Goal: Transaction & Acquisition: Download file/media

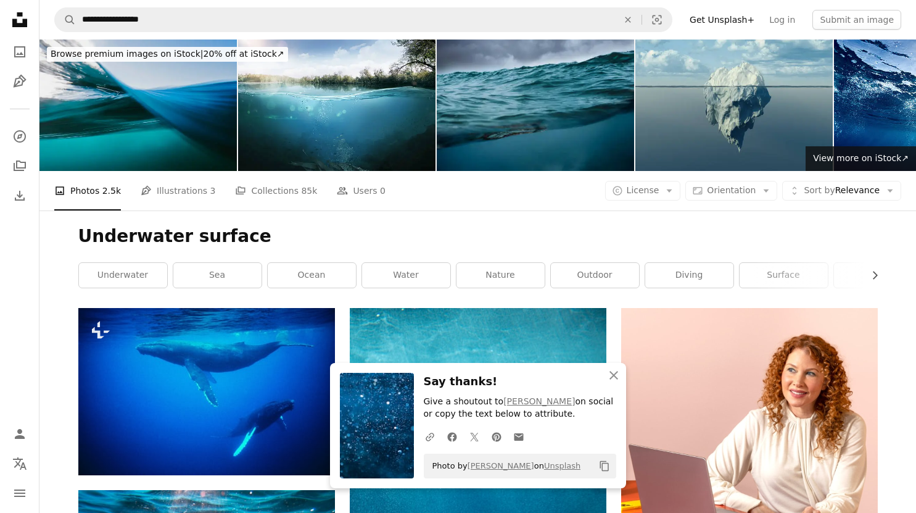
scroll to position [2687, 0]
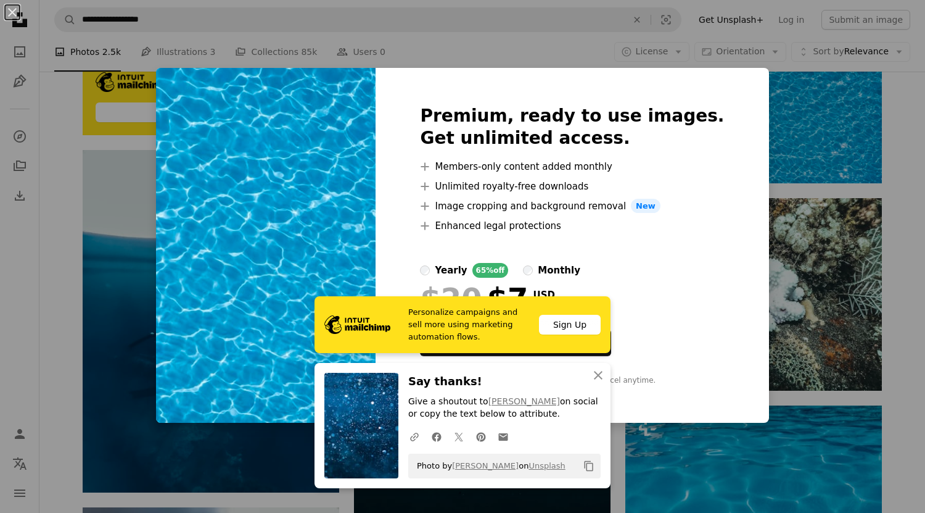
click at [799, 207] on div "An X shape Premium, ready to use images. Get unlimited access. A plus sign Memb…" at bounding box center [462, 256] width 925 height 513
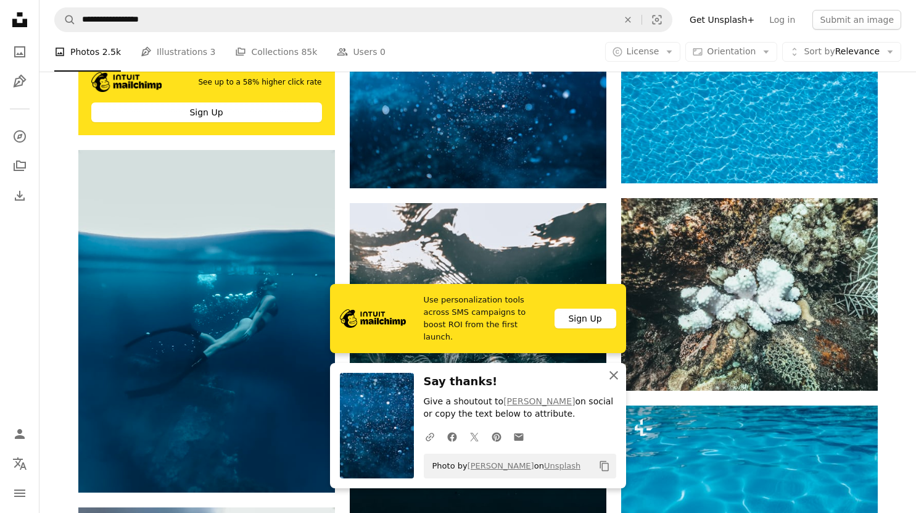
click at [611, 376] on icon "button" at bounding box center [613, 375] width 9 height 9
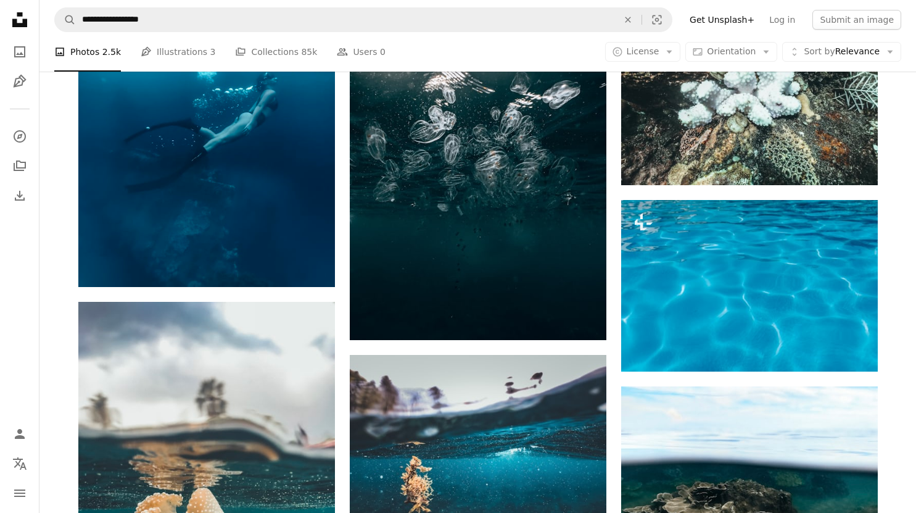
scroll to position [2789, 0]
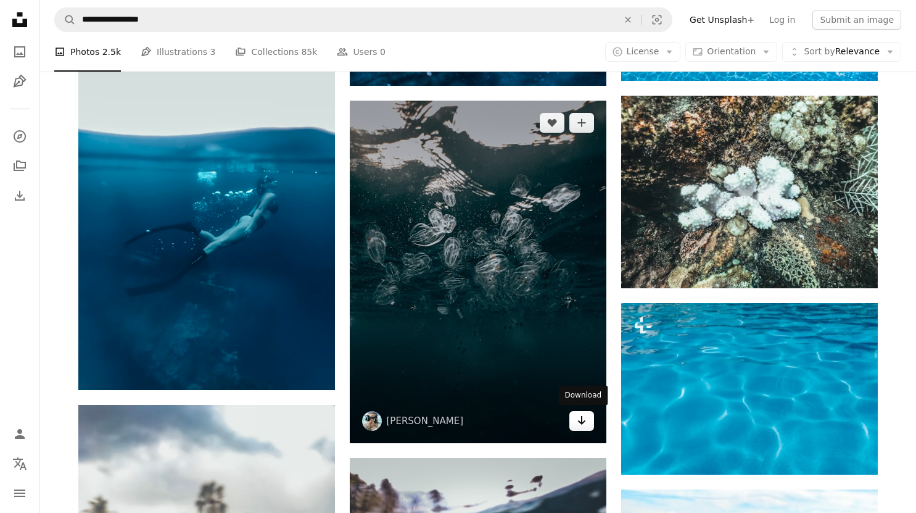
click at [574, 424] on link "Arrow pointing down" at bounding box center [581, 421] width 25 height 20
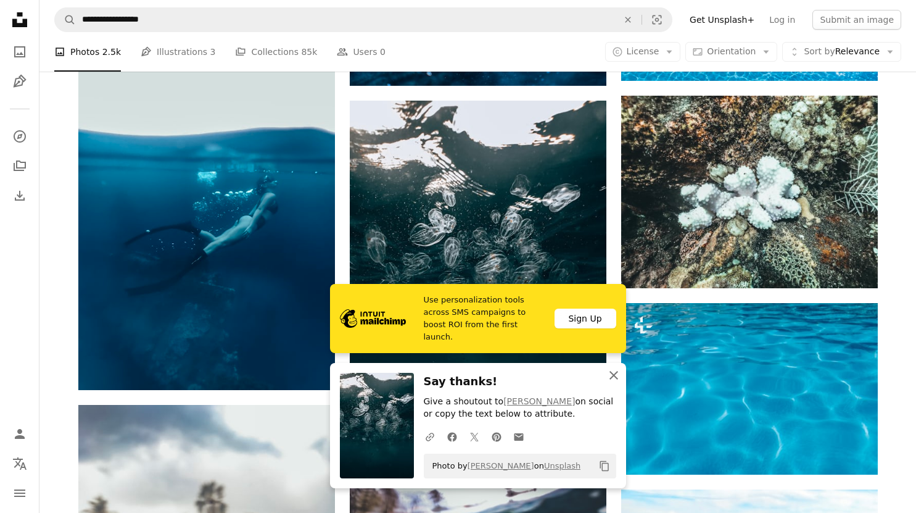
click at [611, 378] on icon "button" at bounding box center [613, 375] width 9 height 9
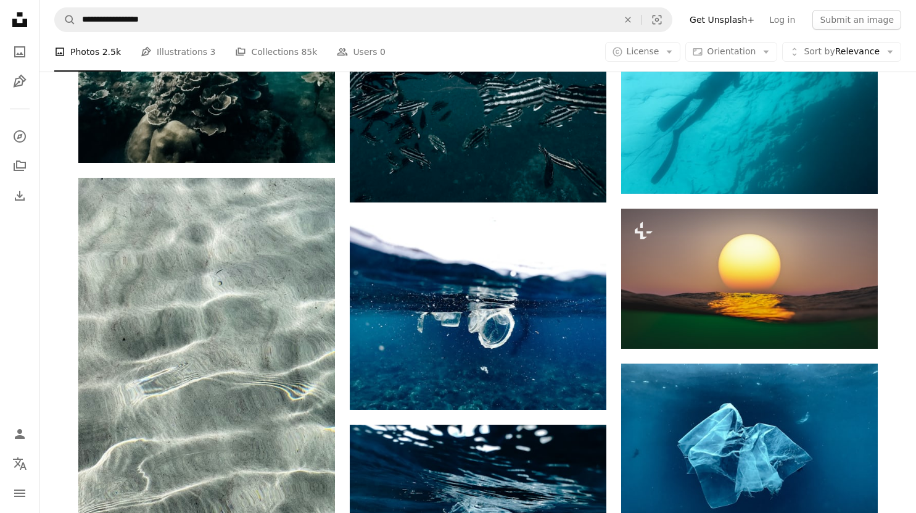
scroll to position [5360, 0]
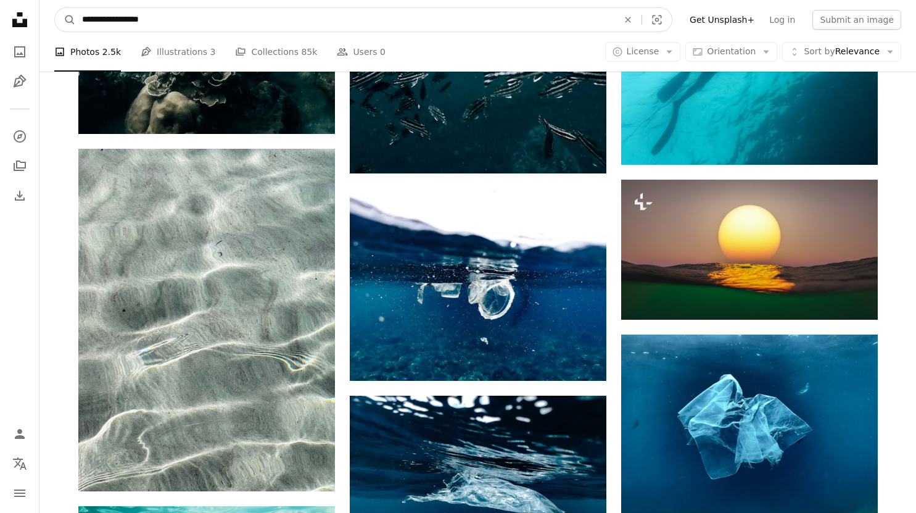
click at [287, 19] on input "**********" at bounding box center [345, 19] width 539 height 23
type input "**********"
click button "A magnifying glass" at bounding box center [65, 19] width 21 height 23
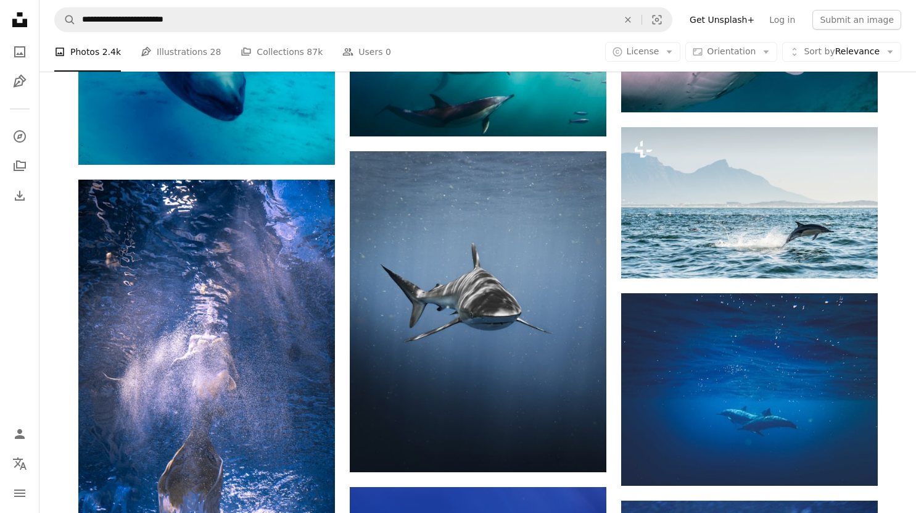
scroll to position [720, 0]
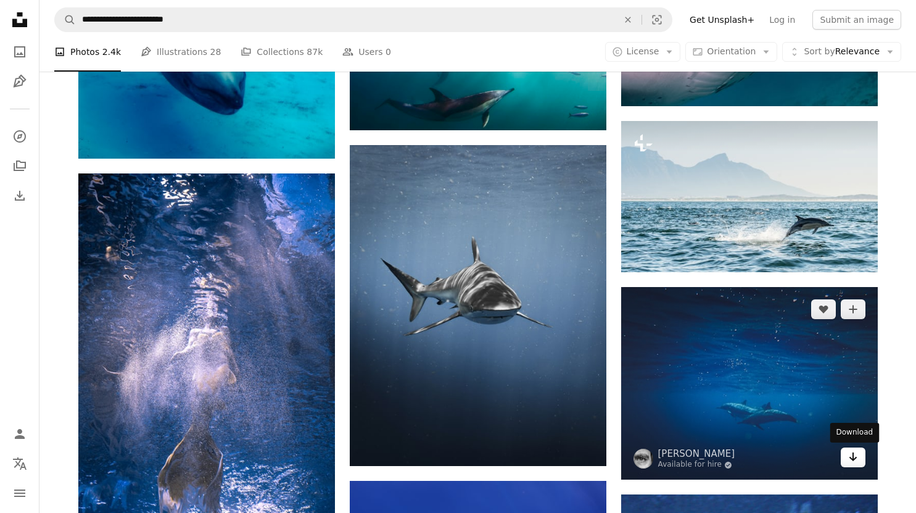
click at [845, 455] on link "Arrow pointing down" at bounding box center [853, 457] width 25 height 20
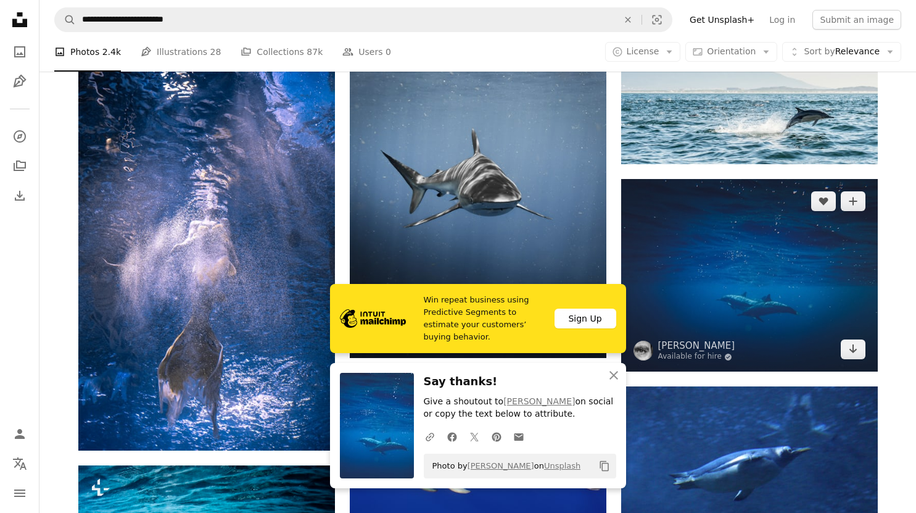
scroll to position [822, 0]
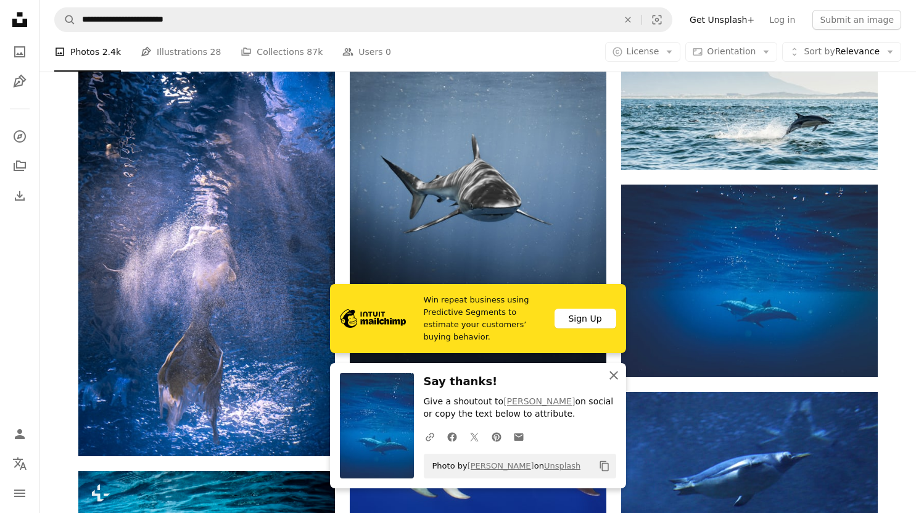
click at [619, 371] on icon "An X shape" at bounding box center [613, 375] width 15 height 15
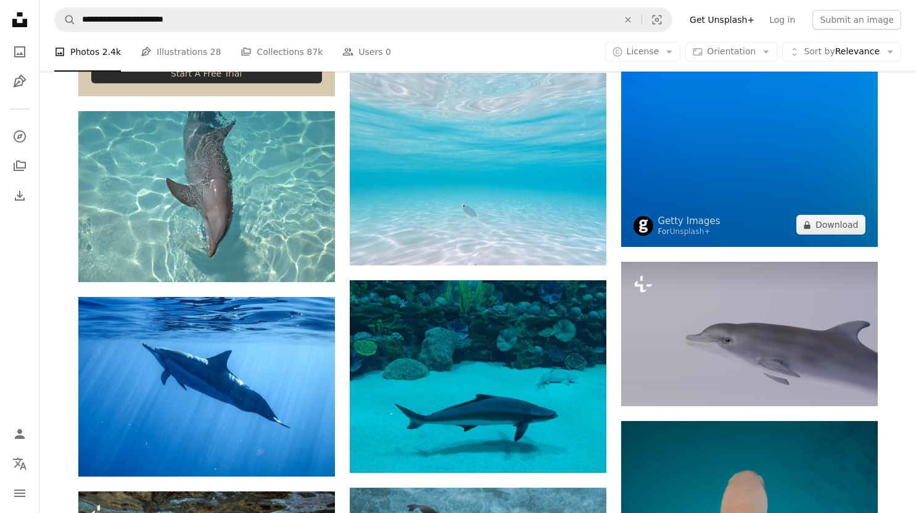
scroll to position [2262, 0]
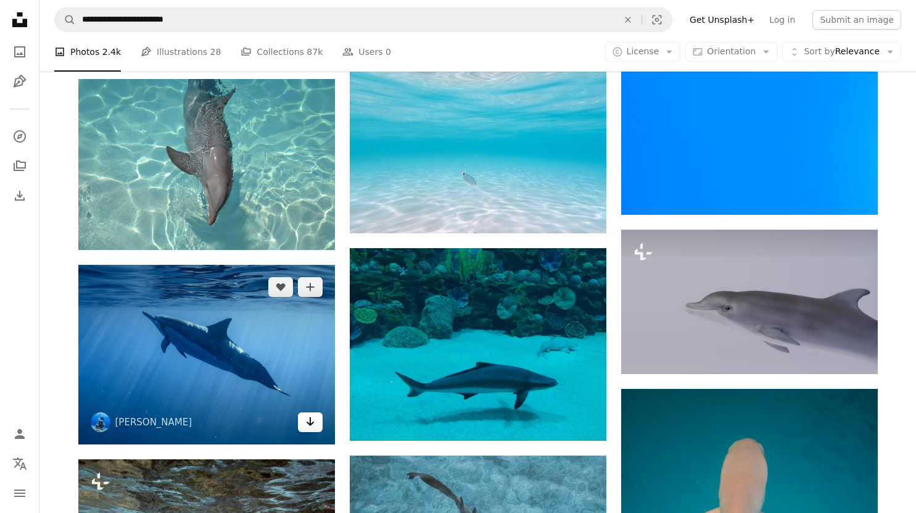
click at [307, 427] on icon "Arrow pointing down" at bounding box center [310, 421] width 10 height 15
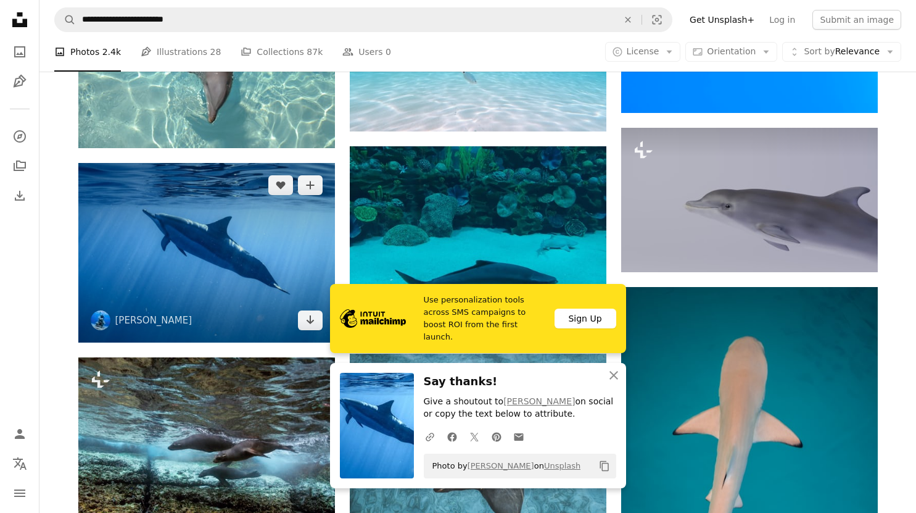
scroll to position [2571, 0]
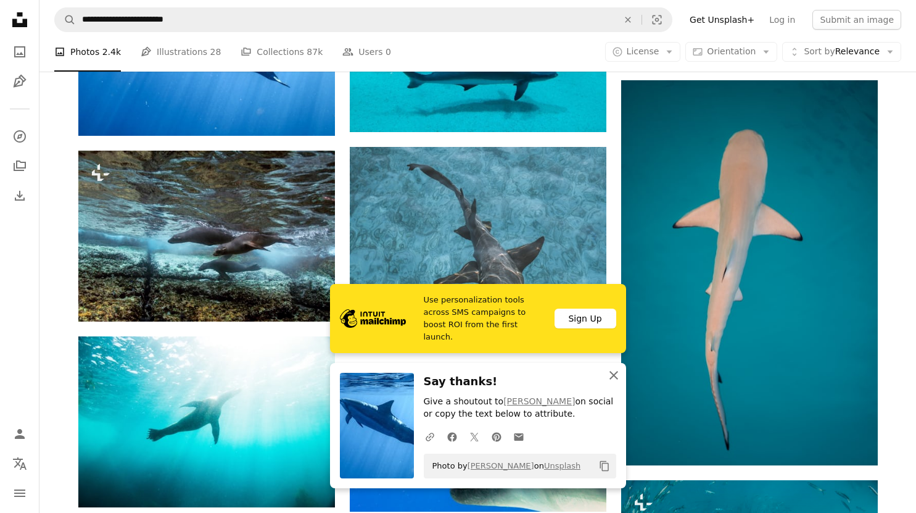
click at [618, 376] on icon "An X shape" at bounding box center [613, 375] width 15 height 15
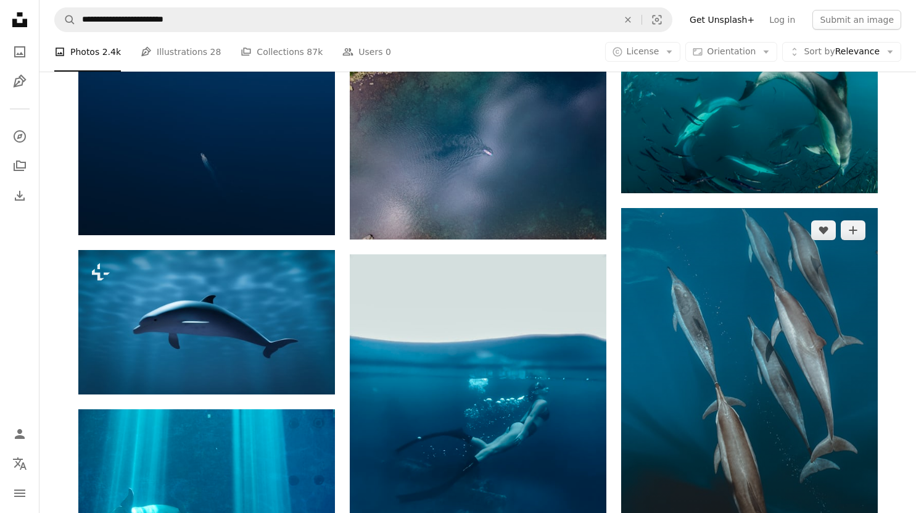
scroll to position [3085, 0]
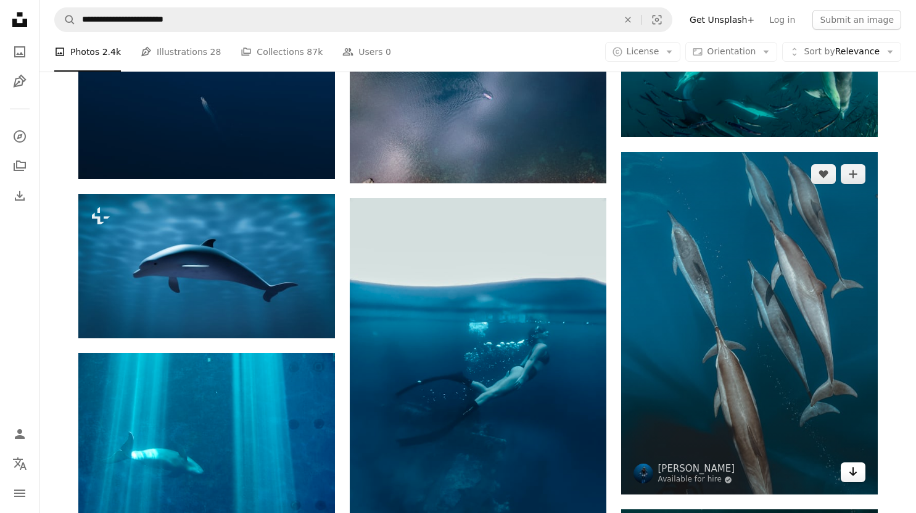
click at [845, 473] on link "Arrow pointing down" at bounding box center [853, 472] width 25 height 20
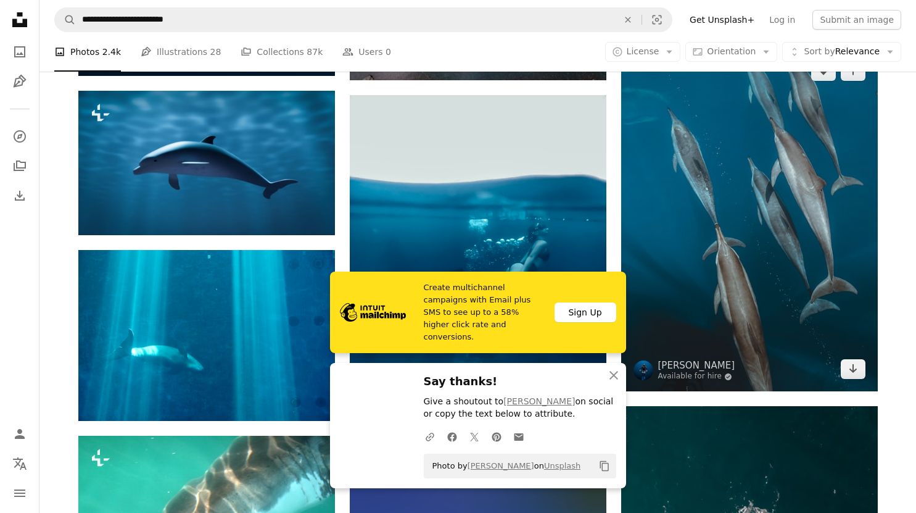
scroll to position [3290, 0]
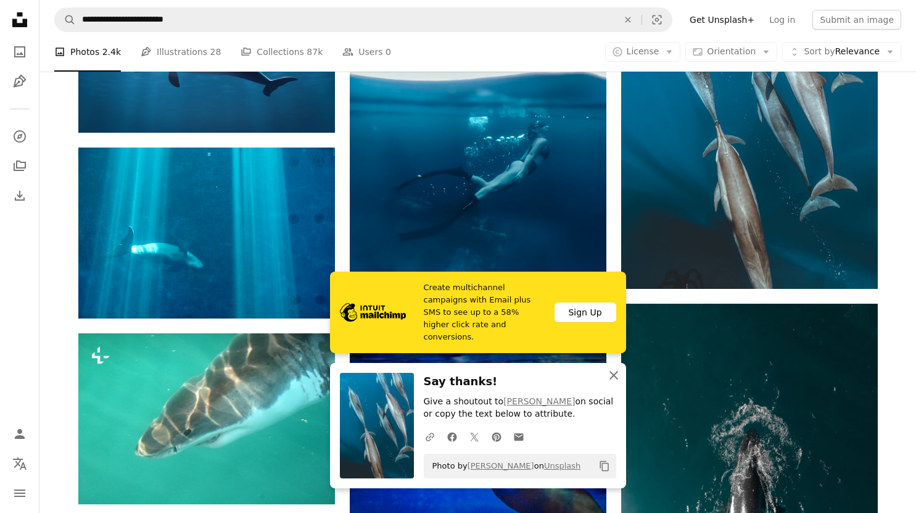
click at [612, 376] on icon "button" at bounding box center [613, 375] width 9 height 9
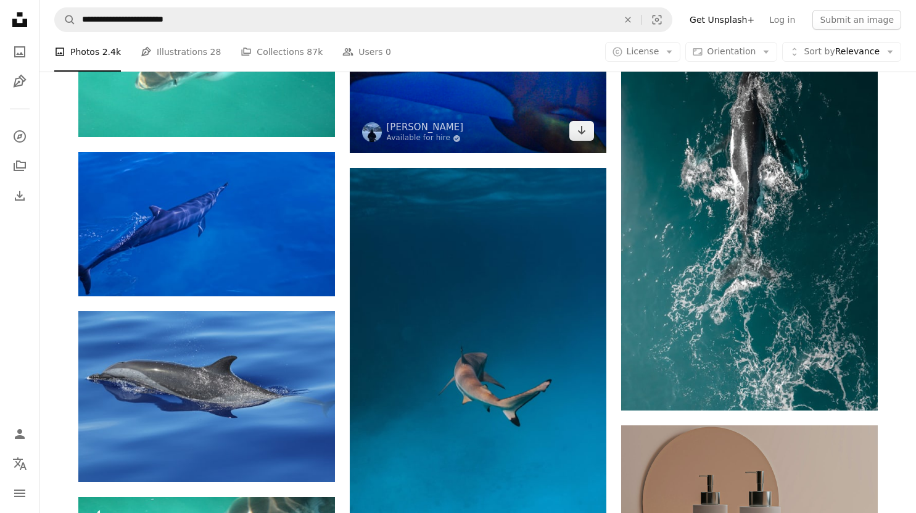
scroll to position [3701, 0]
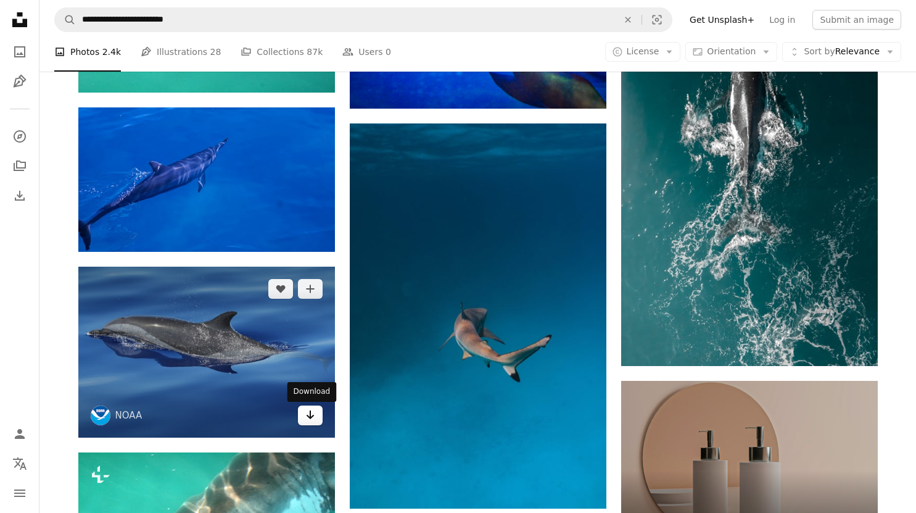
click at [307, 422] on icon "Arrow pointing down" at bounding box center [310, 414] width 10 height 15
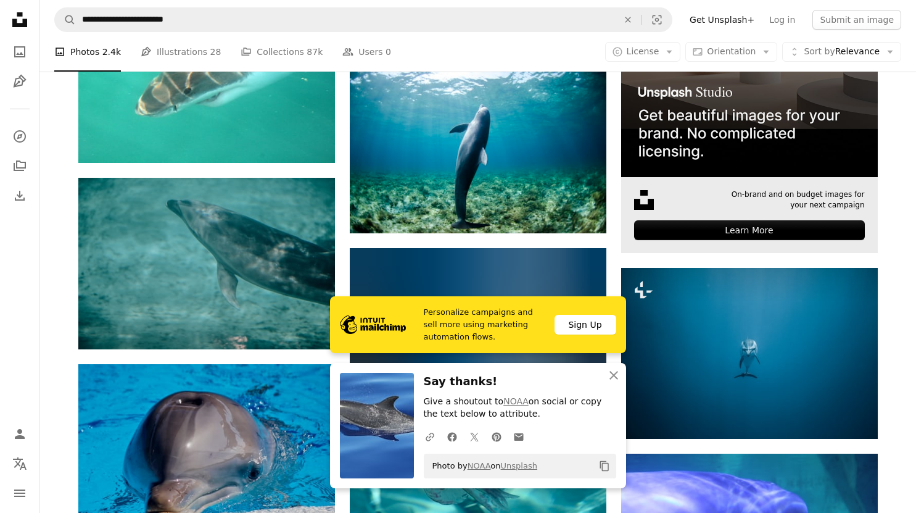
scroll to position [4215, 0]
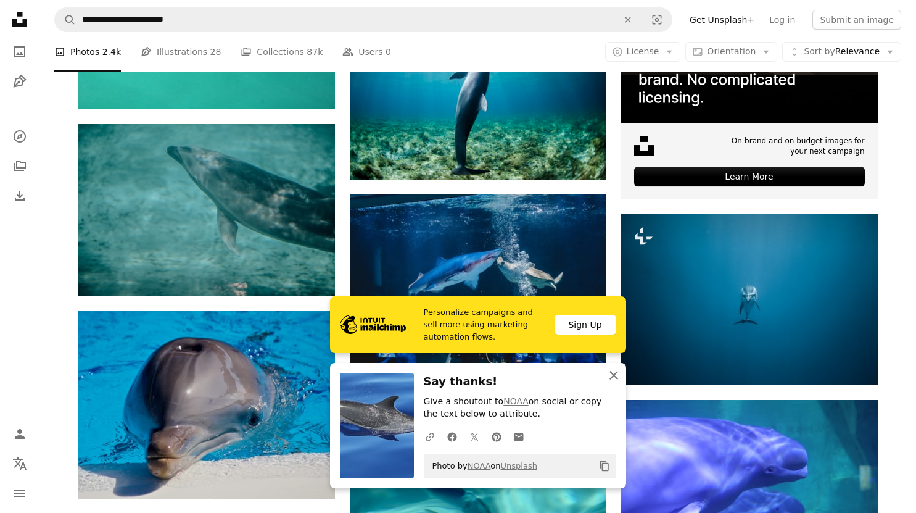
click at [617, 374] on icon "An X shape" at bounding box center [613, 375] width 15 height 15
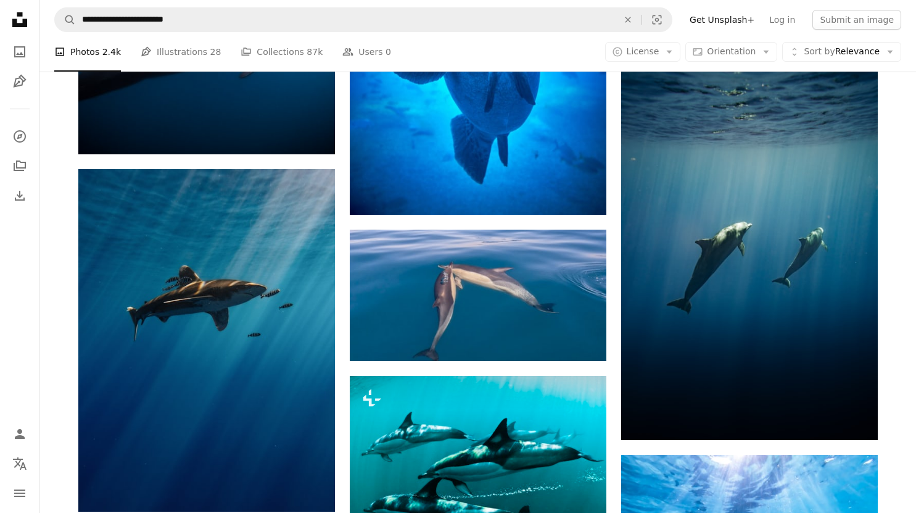
scroll to position [7814, 0]
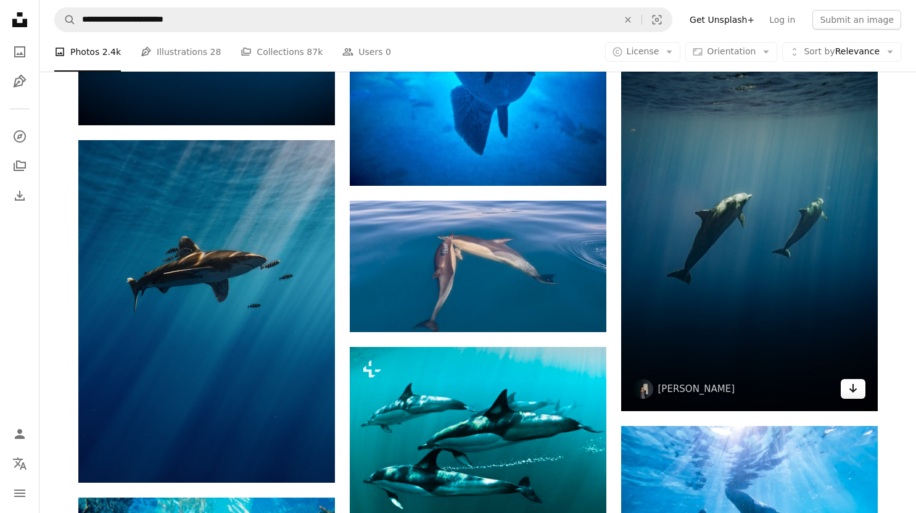
click at [849, 395] on icon "Arrow pointing down" at bounding box center [853, 388] width 10 height 15
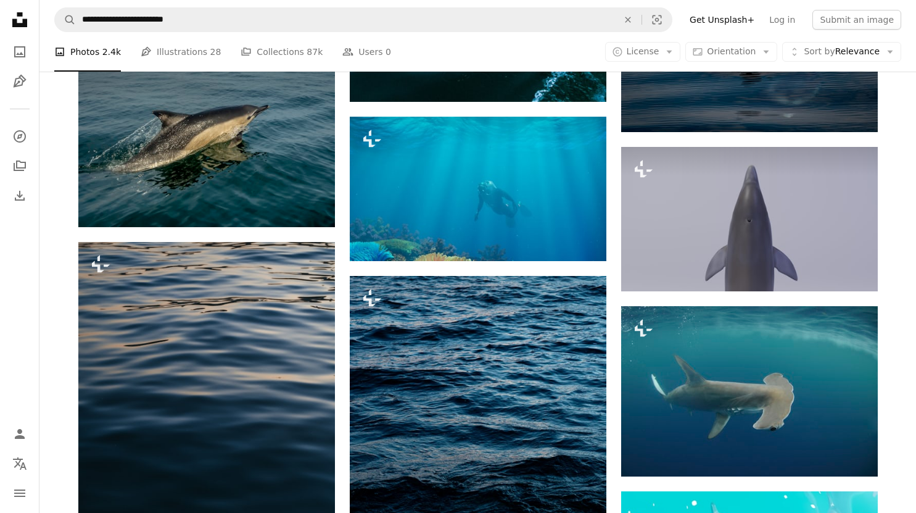
scroll to position [13777, 0]
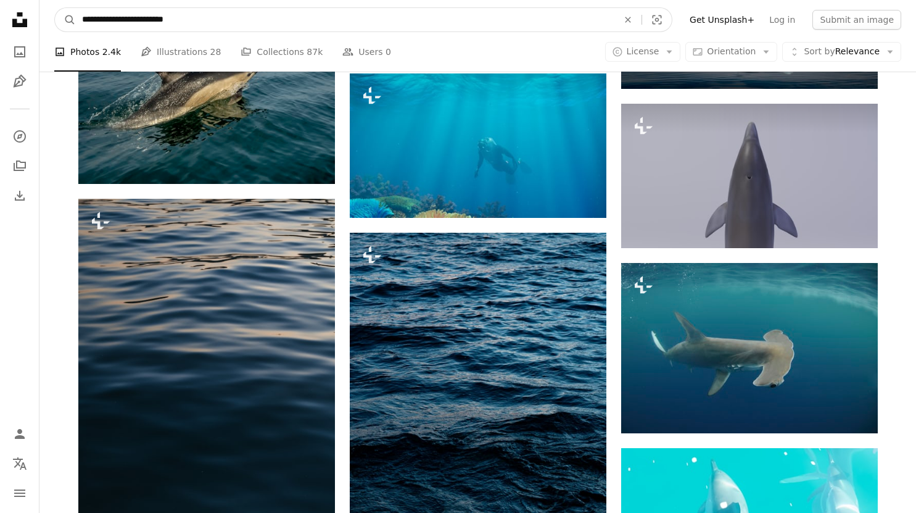
drag, startPoint x: 159, startPoint y: 21, endPoint x: 78, endPoint y: 7, distance: 81.9
click at [78, 15] on input "**********" at bounding box center [345, 19] width 539 height 23
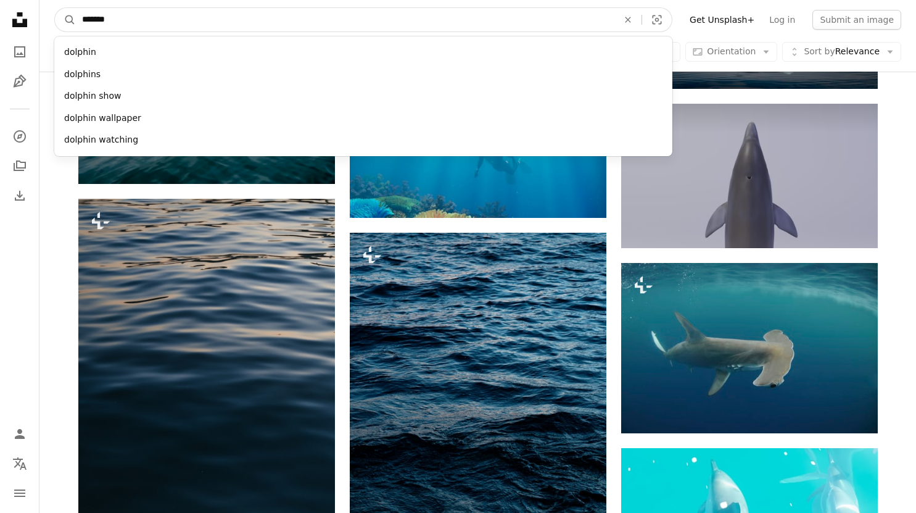
click at [138, 22] on input "*******" at bounding box center [345, 19] width 539 height 23
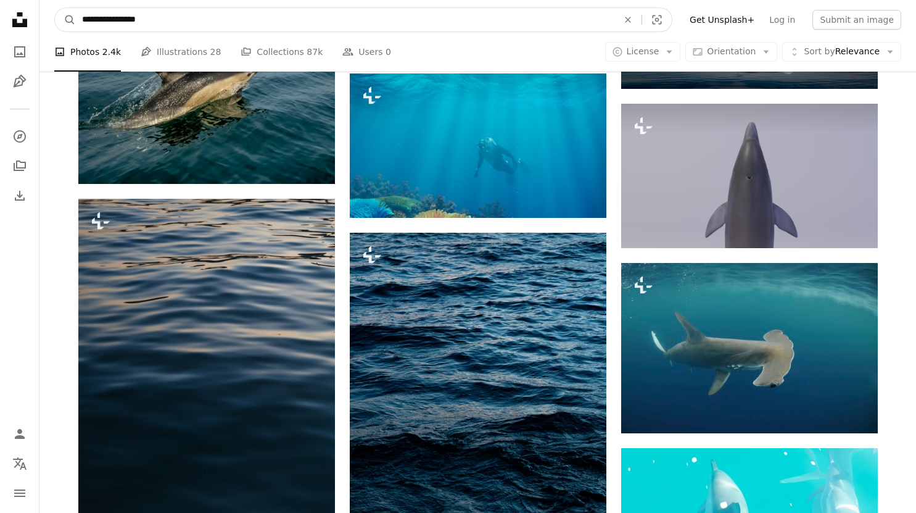
type input "**********"
click at [55, 8] on button "A magnifying glass" at bounding box center [65, 19] width 21 height 23
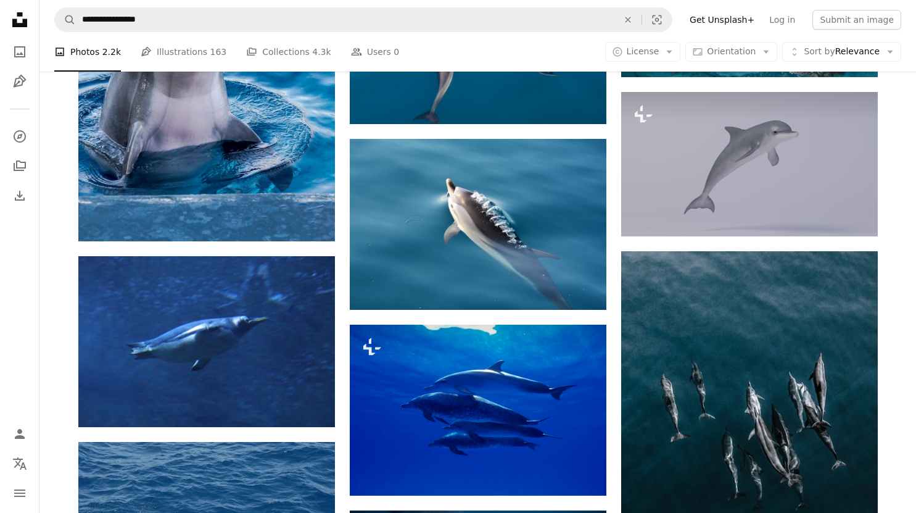
scroll to position [1336, 0]
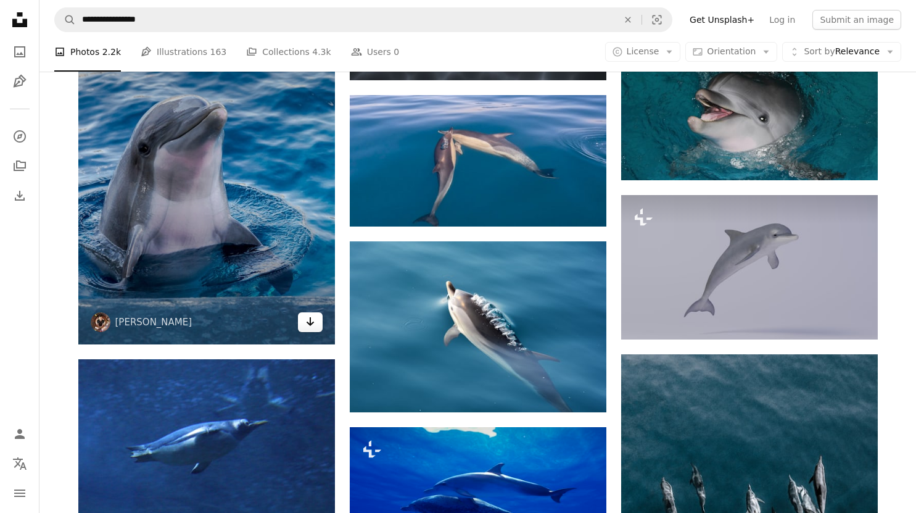
click at [301, 322] on link "Arrow pointing down" at bounding box center [310, 322] width 25 height 20
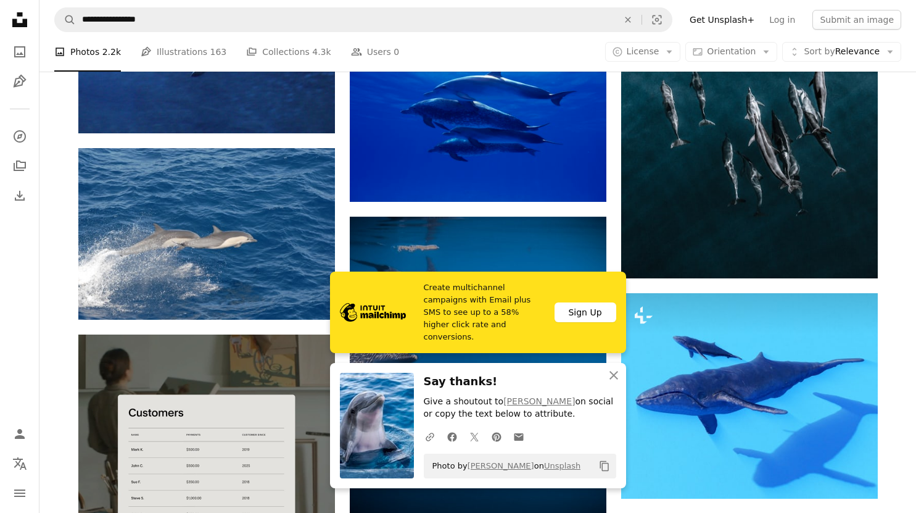
scroll to position [1748, 0]
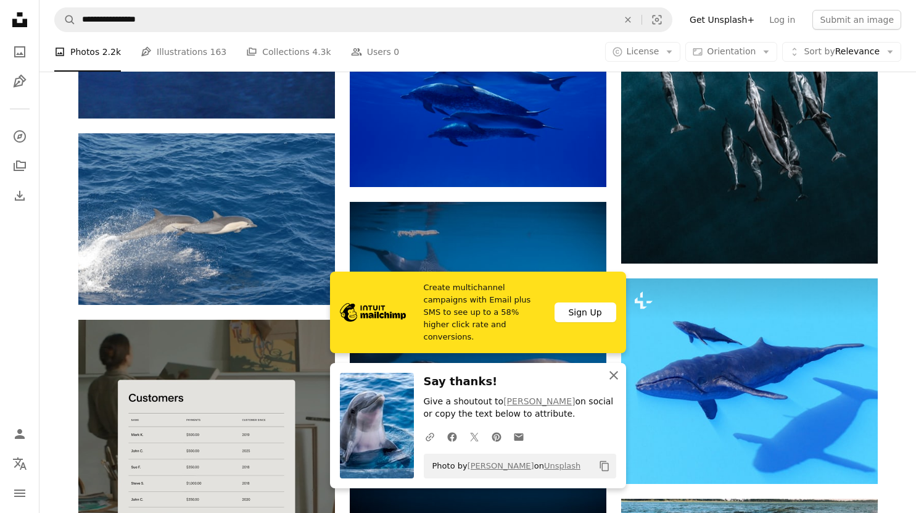
click at [611, 373] on icon "button" at bounding box center [613, 375] width 9 height 9
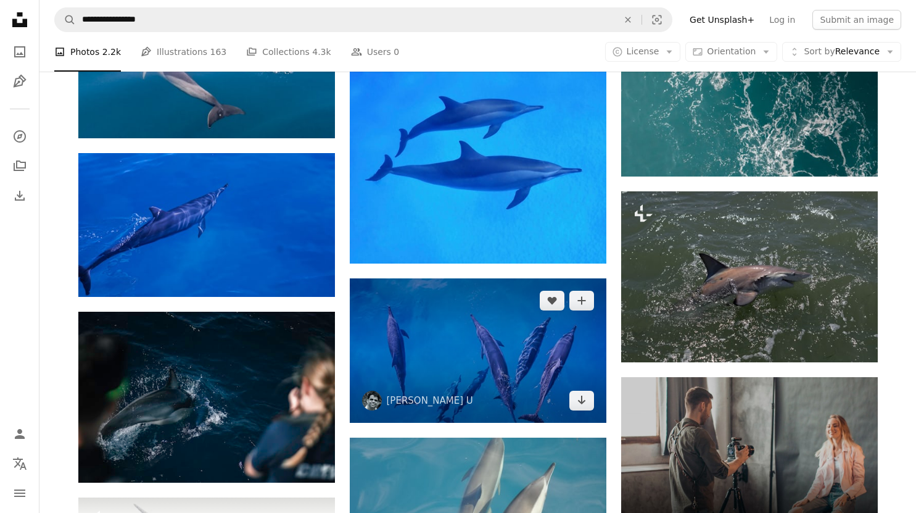
scroll to position [3598, 0]
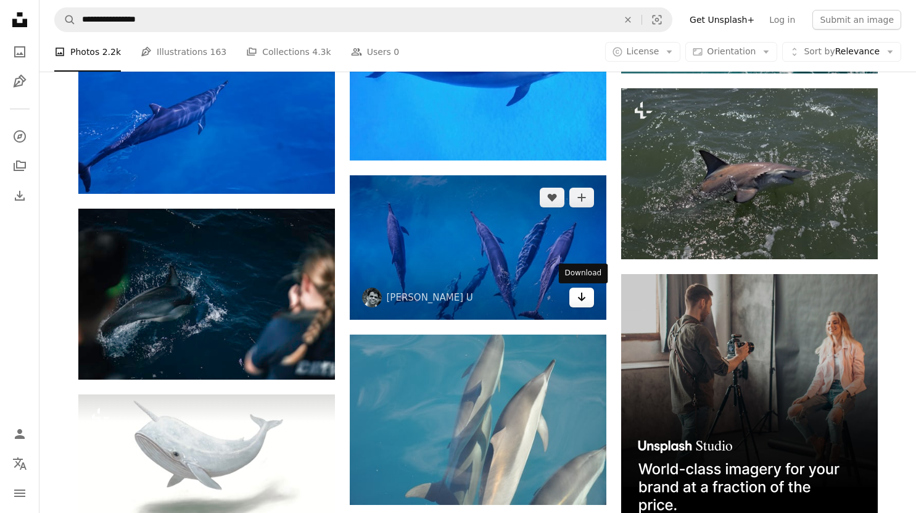
click at [579, 297] on icon "Arrow pointing down" at bounding box center [582, 296] width 10 height 15
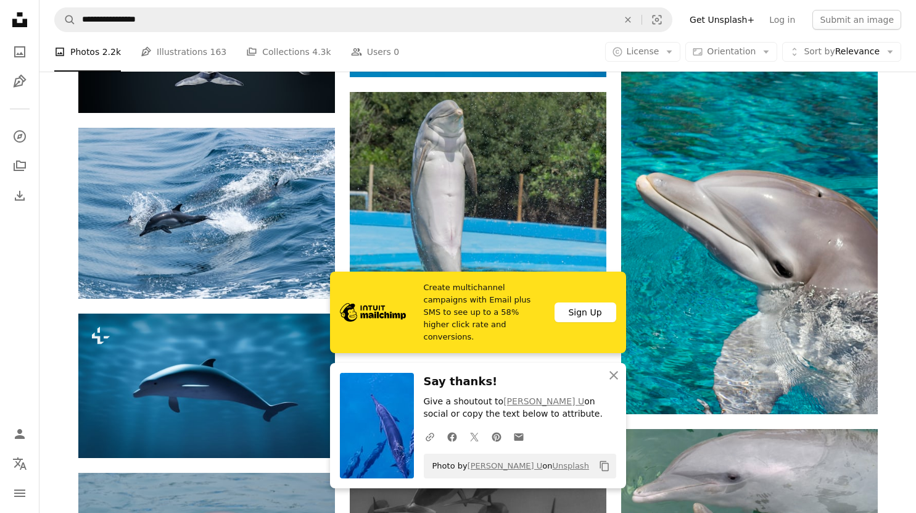
scroll to position [4421, 0]
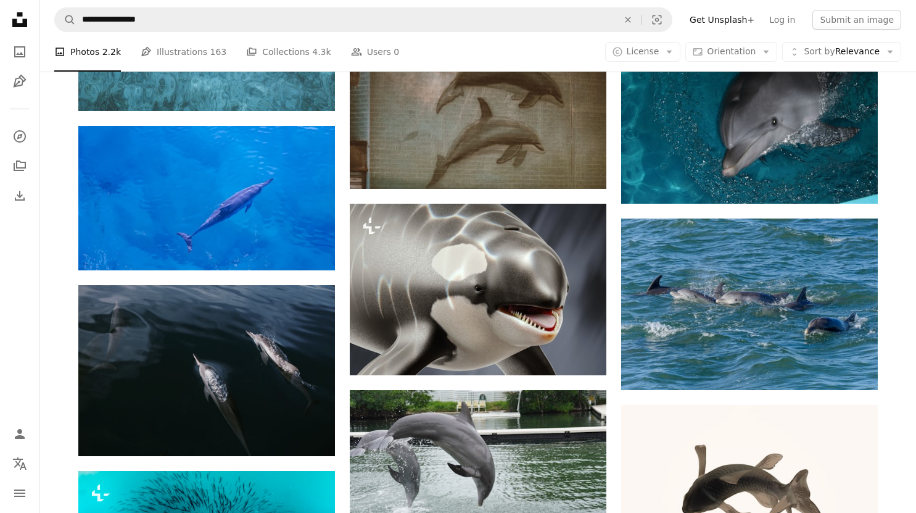
scroll to position [6271, 0]
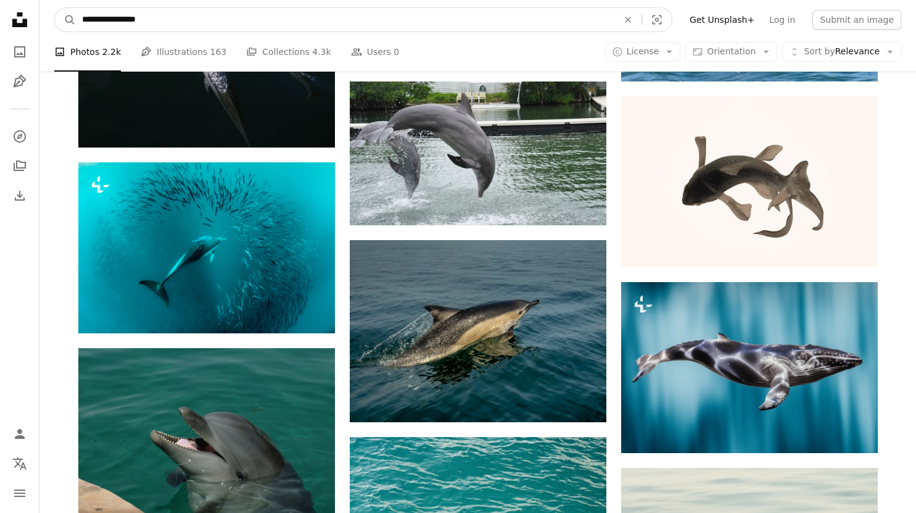
drag, startPoint x: 154, startPoint y: 18, endPoint x: 115, endPoint y: 18, distance: 38.9
click at [115, 18] on input "**********" at bounding box center [345, 19] width 539 height 23
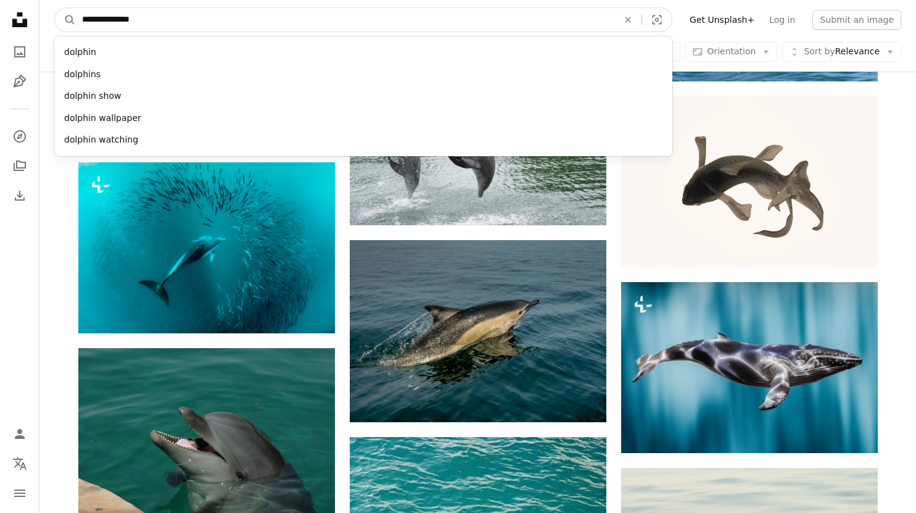
type input "**********"
click button "A magnifying glass" at bounding box center [65, 19] width 21 height 23
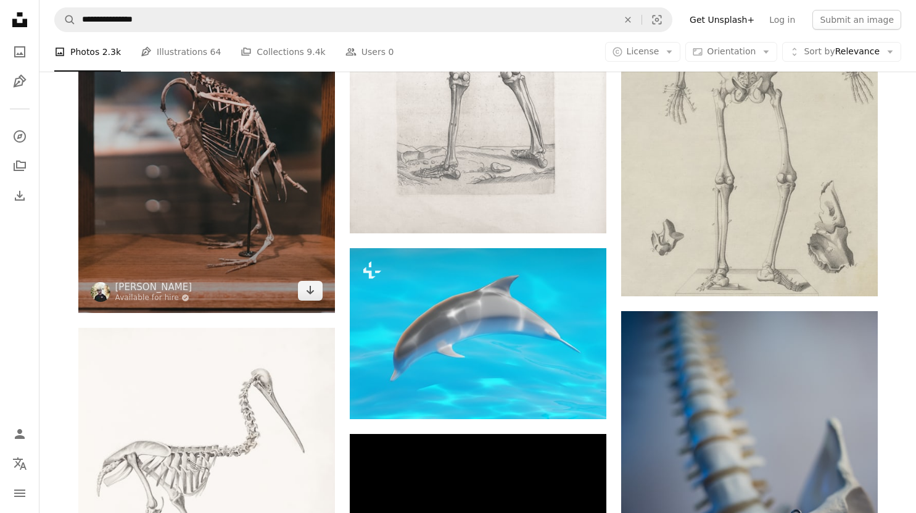
scroll to position [1531, 0]
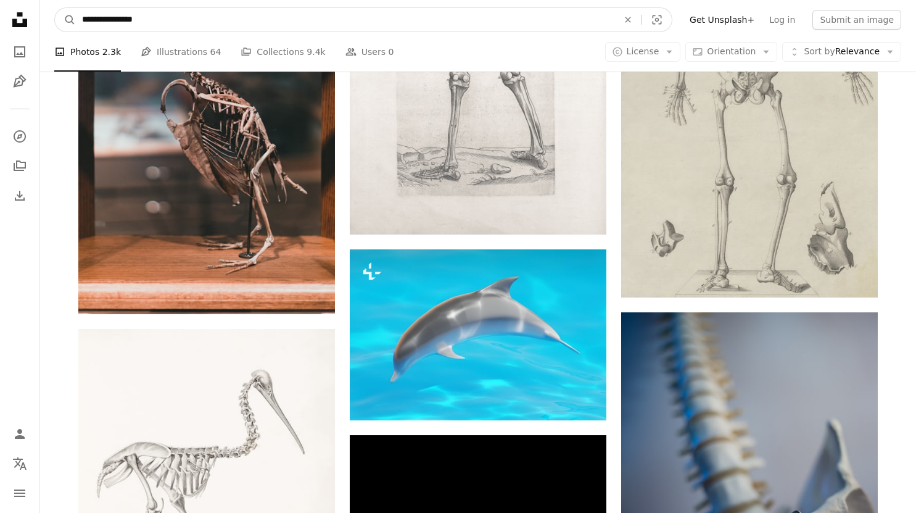
drag, startPoint x: 167, startPoint y: 23, endPoint x: 115, endPoint y: 19, distance: 52.6
click at [115, 19] on input "**********" at bounding box center [345, 19] width 539 height 23
type input "**********"
click button "A magnifying glass" at bounding box center [65, 19] width 21 height 23
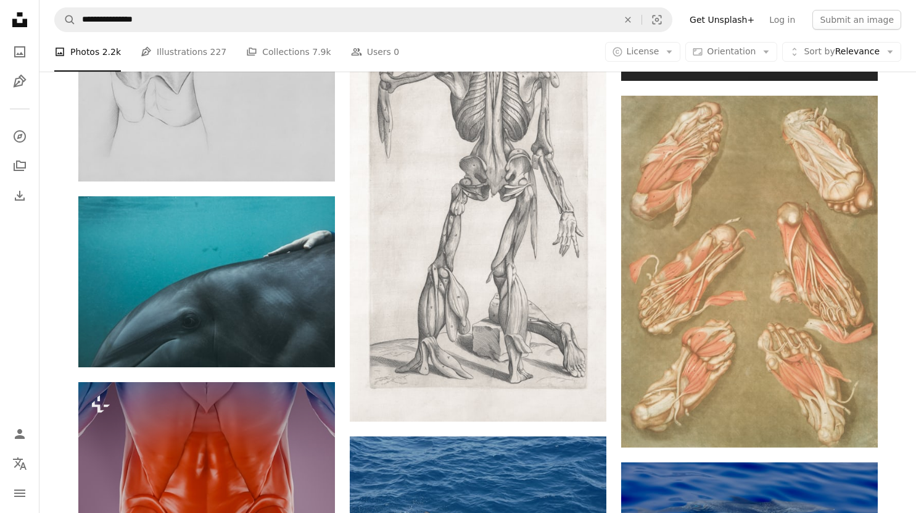
scroll to position [6234, 0]
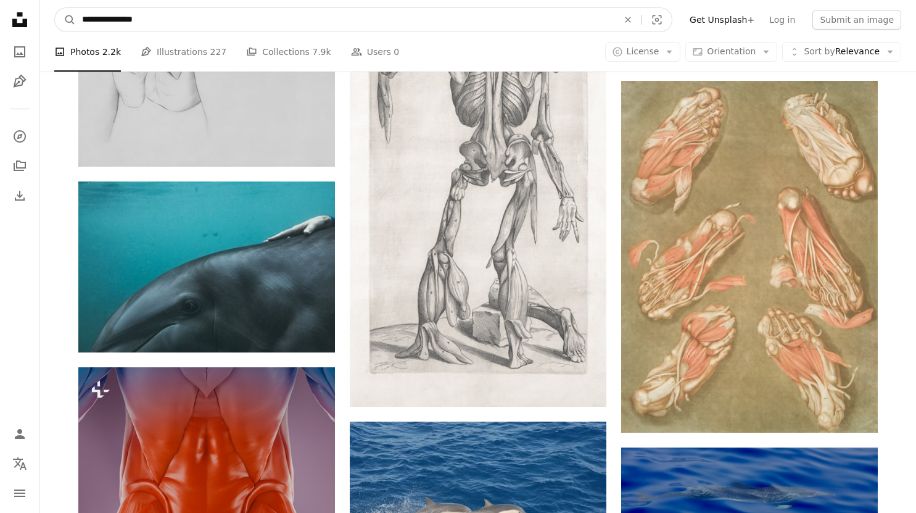
drag, startPoint x: 197, startPoint y: 26, endPoint x: 117, endPoint y: 25, distance: 79.6
click at [117, 25] on input "**********" at bounding box center [345, 19] width 539 height 23
type input "**********"
click at [55, 8] on button "A magnifying glass" at bounding box center [65, 19] width 21 height 23
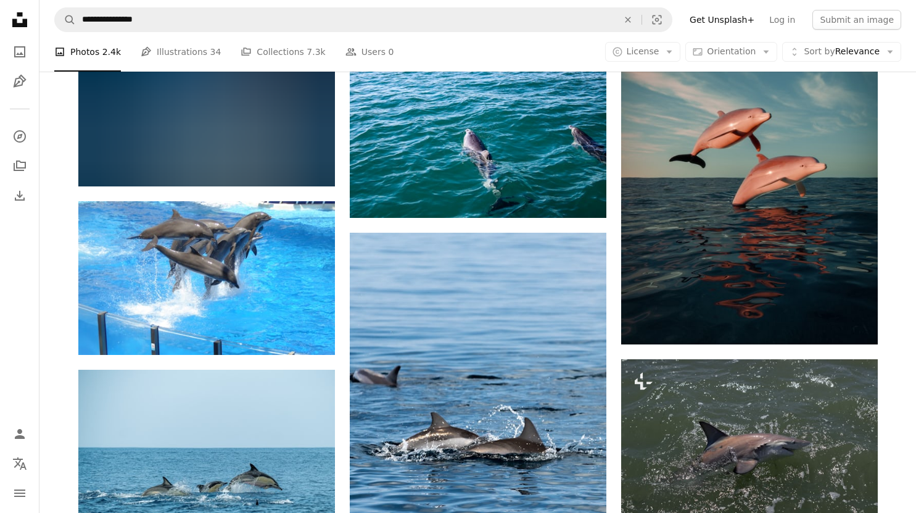
scroll to position [4534, 0]
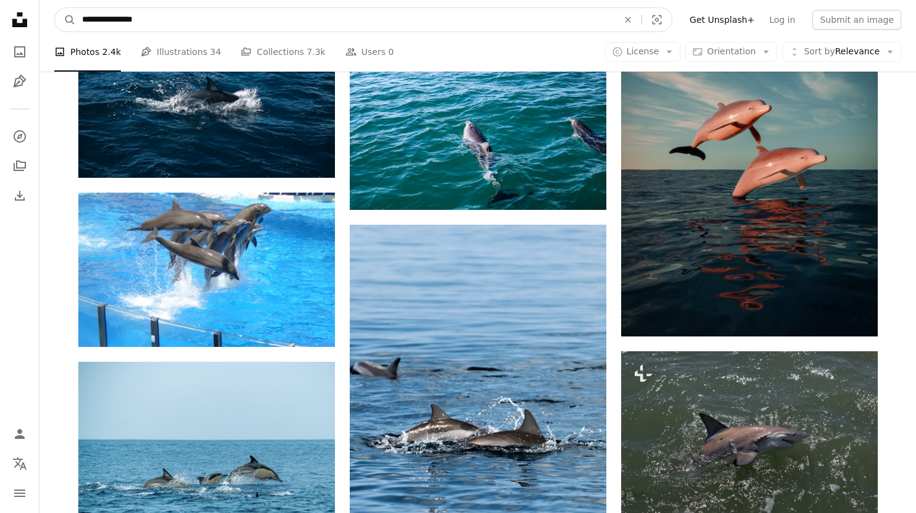
drag, startPoint x: 315, startPoint y: 29, endPoint x: 76, endPoint y: 33, distance: 238.8
click at [76, 33] on nav "**********" at bounding box center [477, 19] width 877 height 39
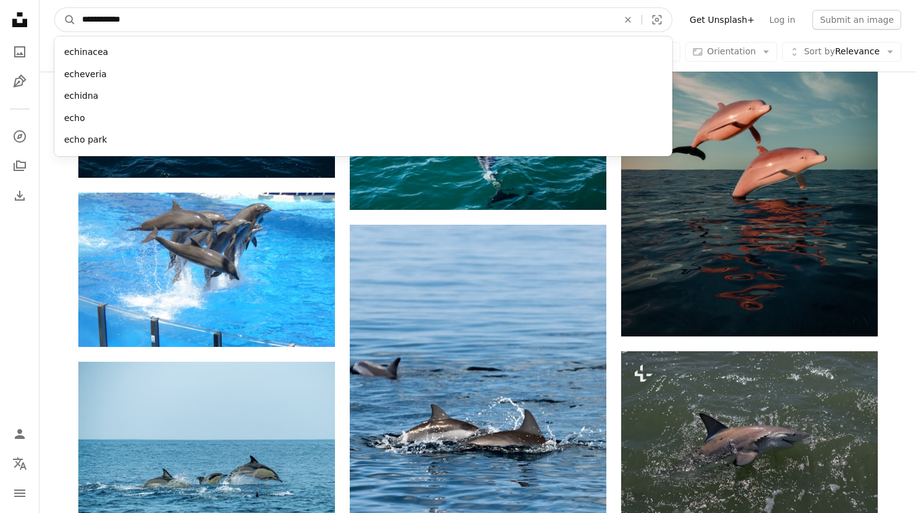
type input "**********"
click at [55, 8] on button "A magnifying glass" at bounding box center [65, 19] width 21 height 23
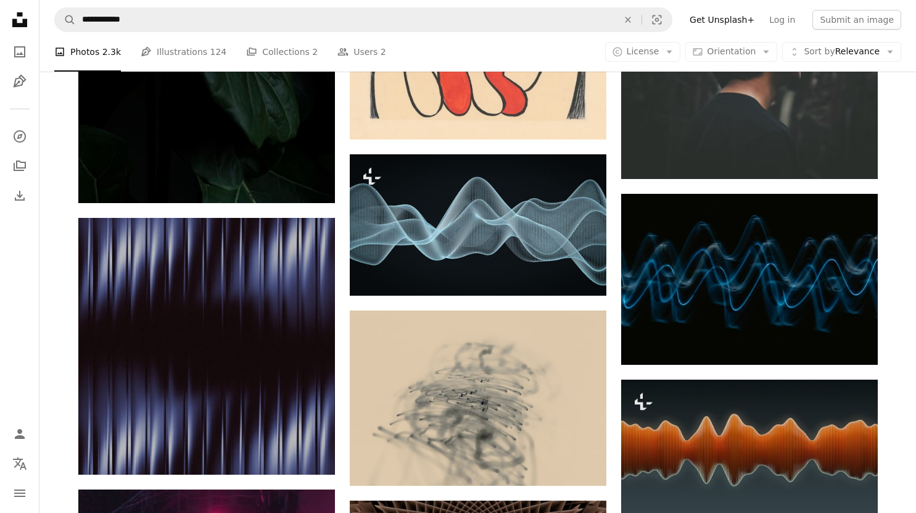
scroll to position [3701, 0]
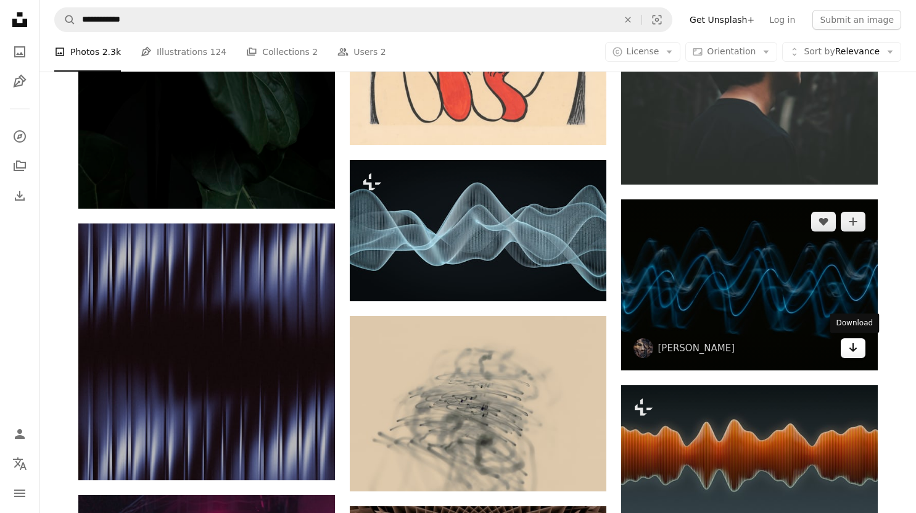
click at [854, 340] on icon "Arrow pointing down" at bounding box center [853, 347] width 10 height 15
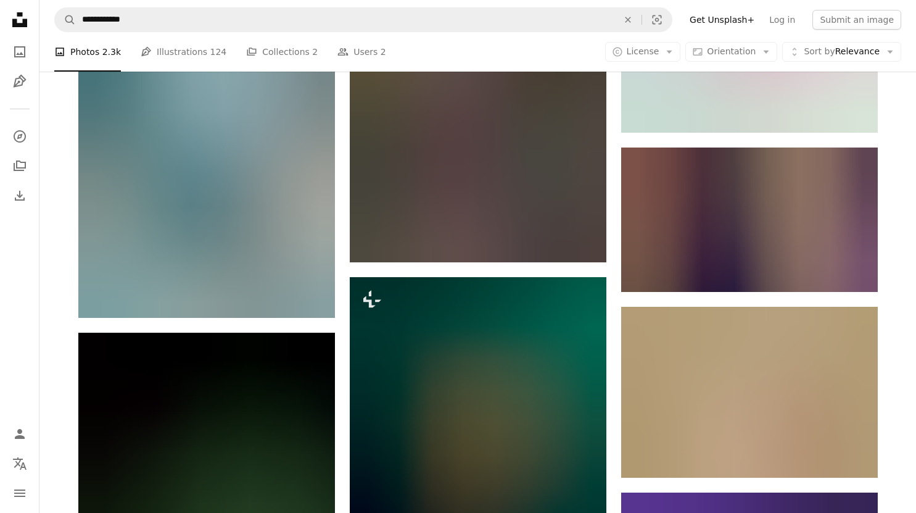
scroll to position [5964, 0]
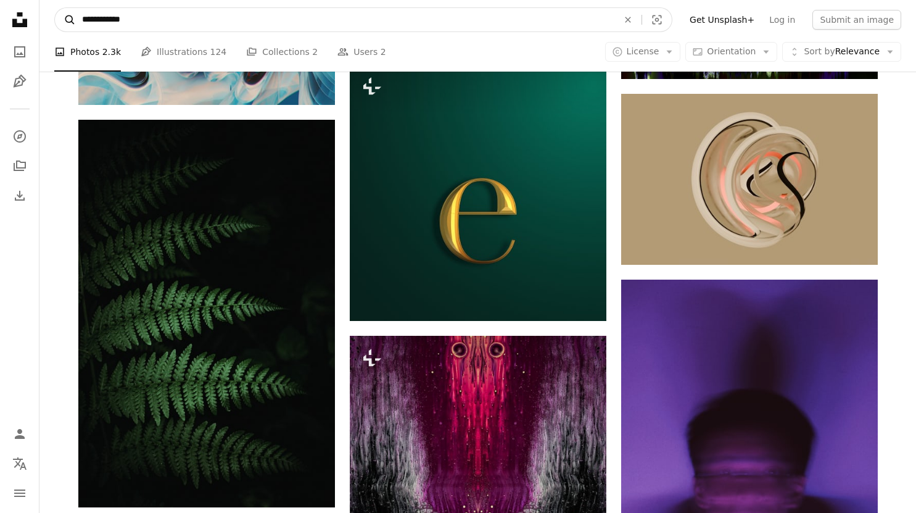
drag, startPoint x: 192, startPoint y: 20, endPoint x: 73, endPoint y: 21, distance: 119.1
click at [73, 21] on form "**********" at bounding box center [363, 19] width 618 height 25
type input "********"
click button "A magnifying glass" at bounding box center [65, 19] width 21 height 23
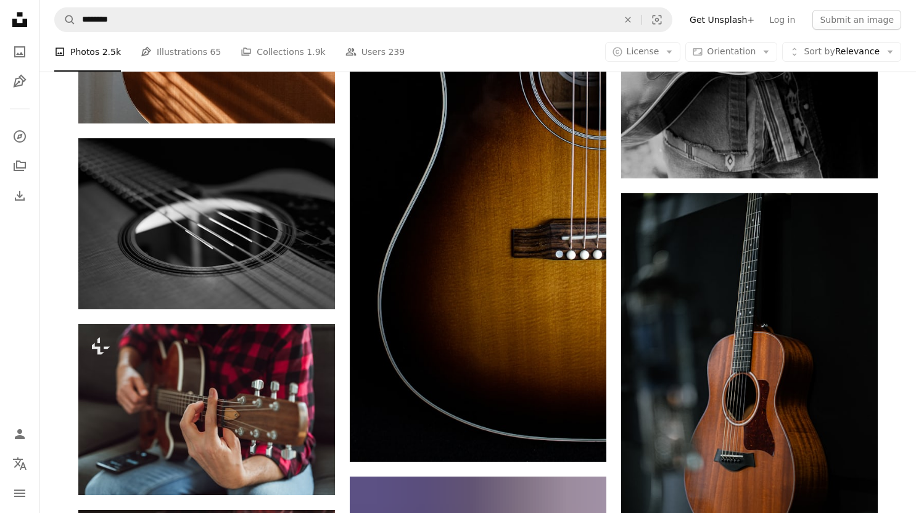
scroll to position [1748, 0]
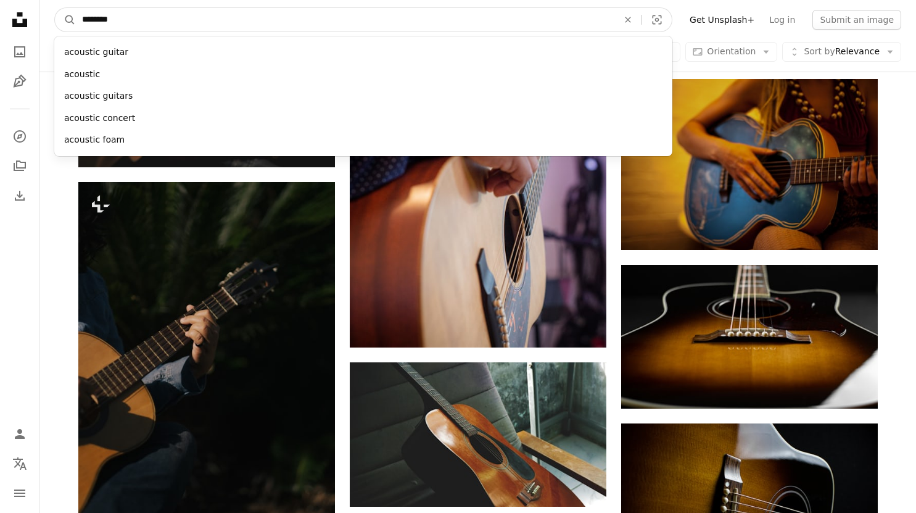
drag, startPoint x: 133, startPoint y: 22, endPoint x: 82, endPoint y: 20, distance: 50.6
click at [82, 20] on input "********" at bounding box center [345, 19] width 539 height 23
type input "**********"
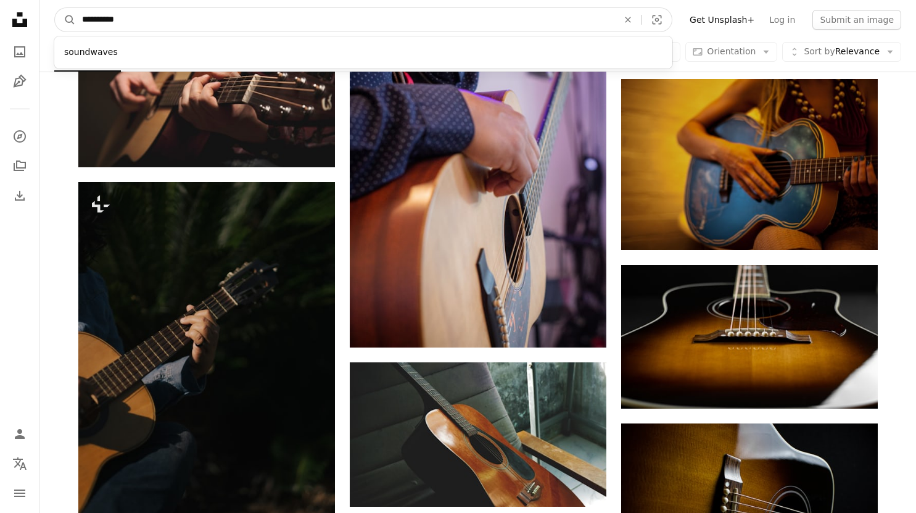
click button "A magnifying glass" at bounding box center [65, 19] width 21 height 23
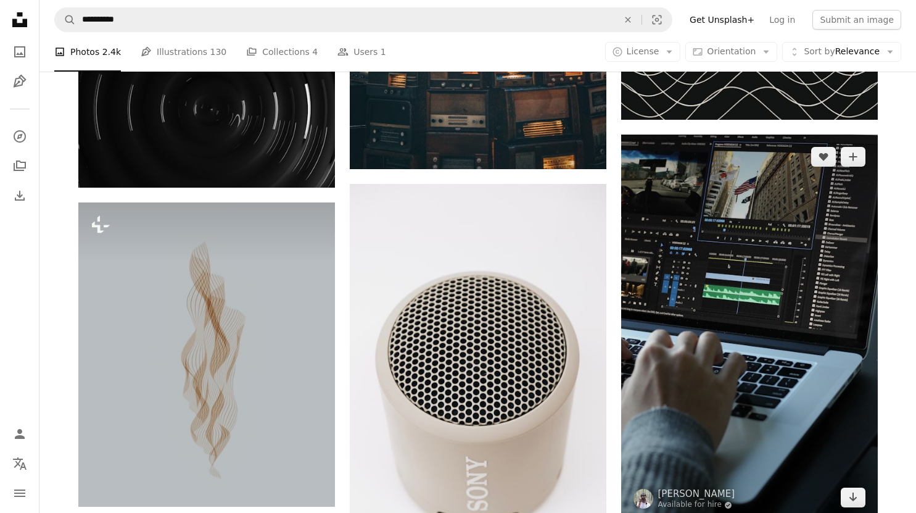
scroll to position [719, 0]
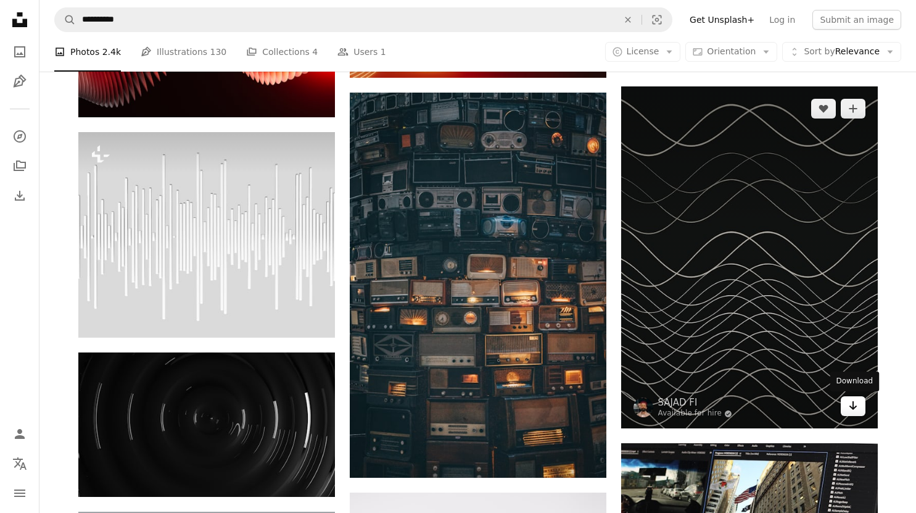
click at [853, 400] on icon "Arrow pointing down" at bounding box center [853, 405] width 10 height 15
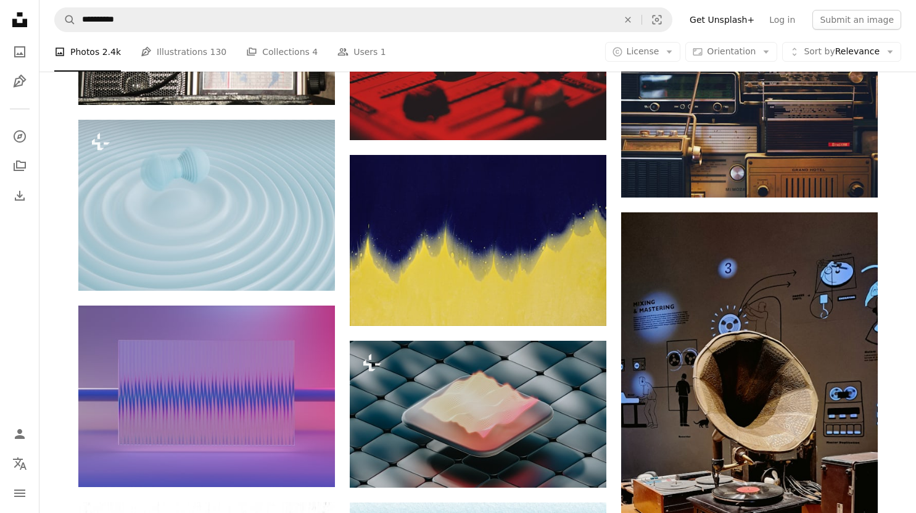
scroll to position [8020, 0]
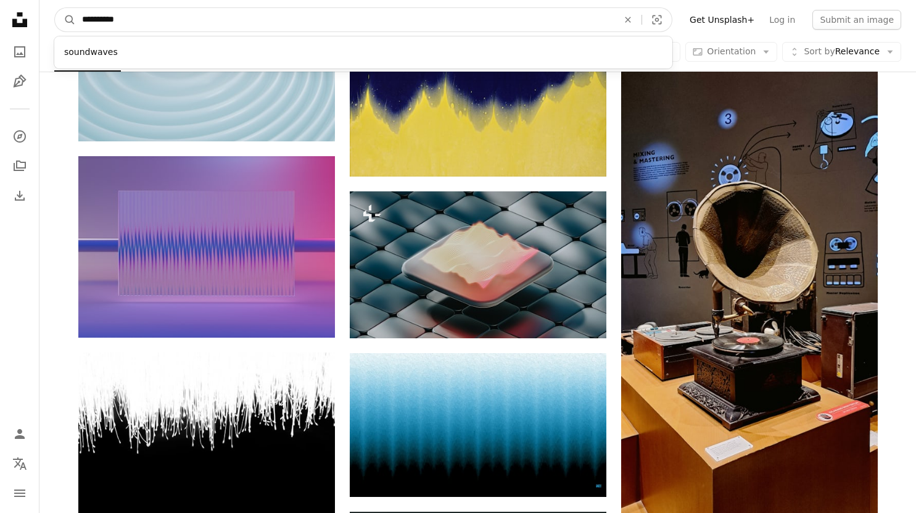
drag, startPoint x: 121, startPoint y: 22, endPoint x: 77, endPoint y: 25, distance: 44.0
click at [77, 25] on input "**********" at bounding box center [345, 19] width 539 height 23
type input "*****"
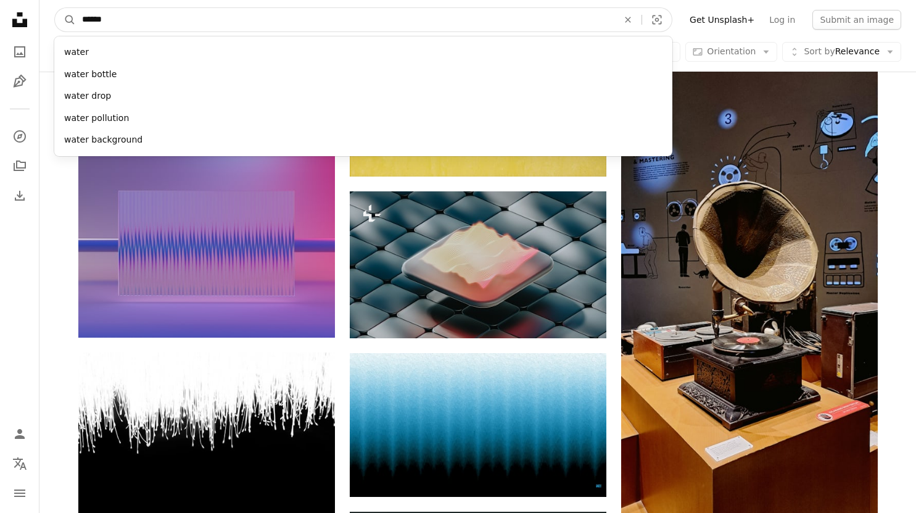
click button "A magnifying glass" at bounding box center [65, 19] width 21 height 23
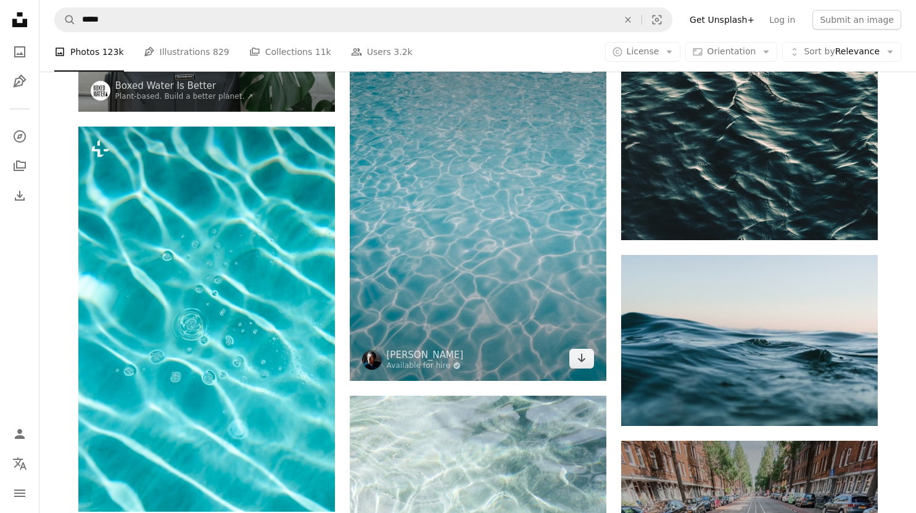
scroll to position [308, 0]
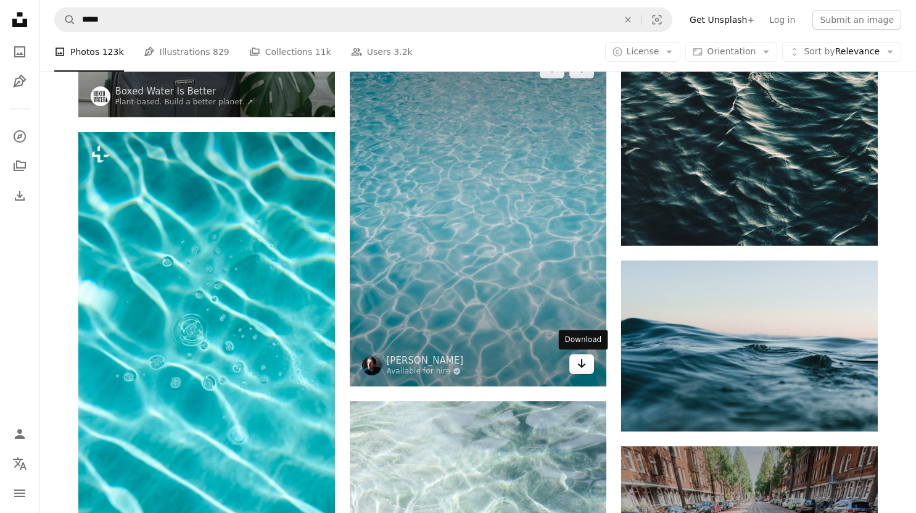
click at [581, 365] on icon "Download" at bounding box center [581, 363] width 8 height 9
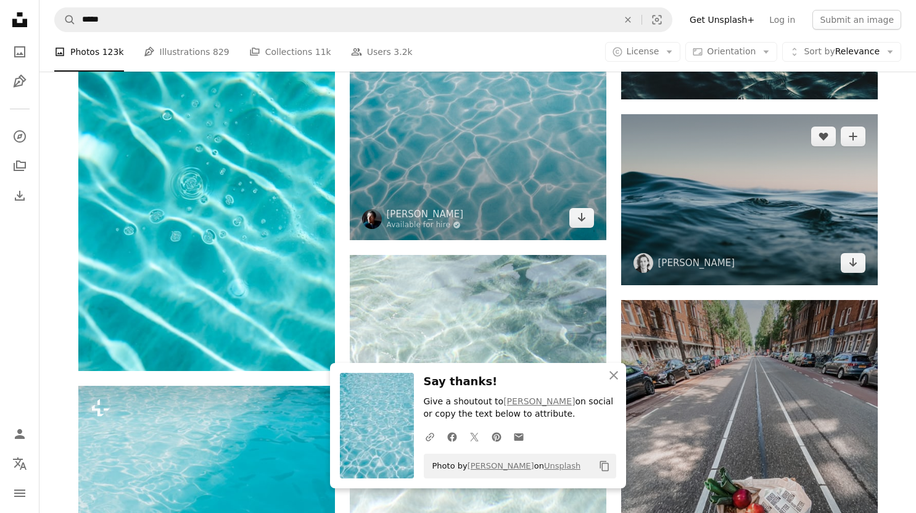
scroll to position [411, 0]
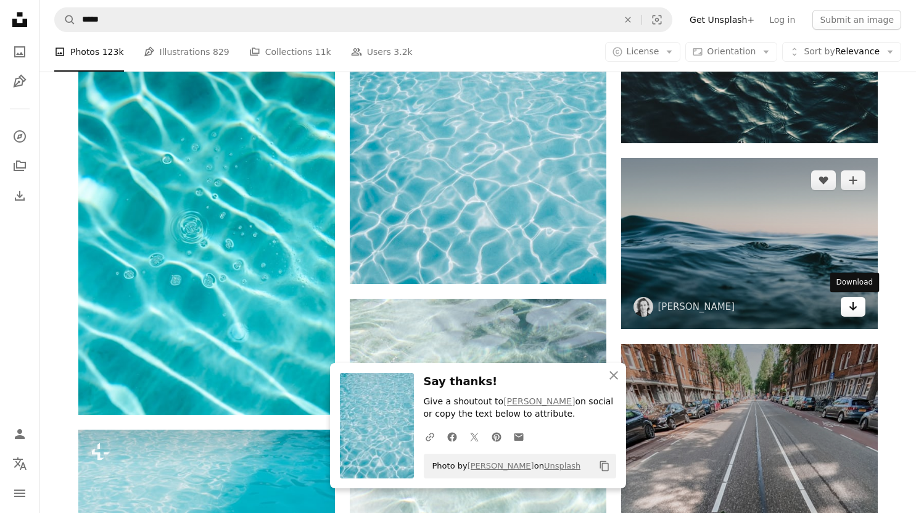
click at [855, 311] on icon "Arrow pointing down" at bounding box center [853, 306] width 10 height 15
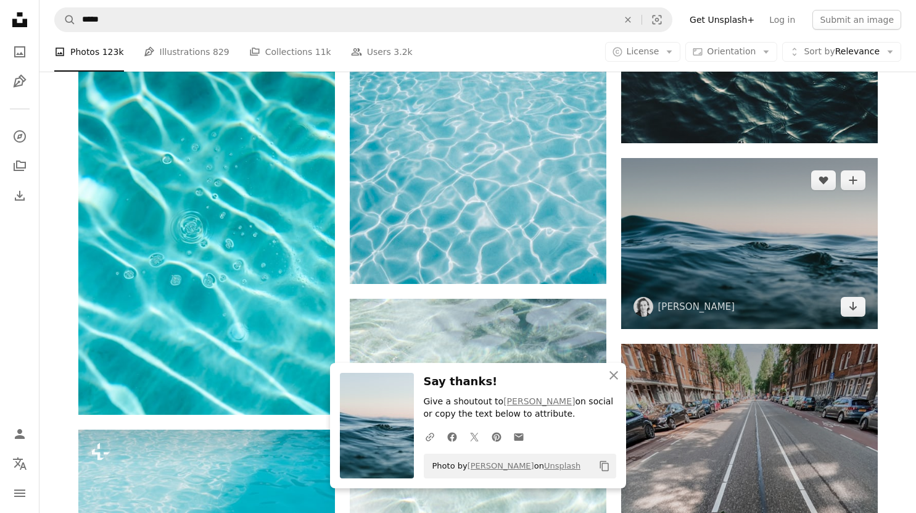
scroll to position [719, 0]
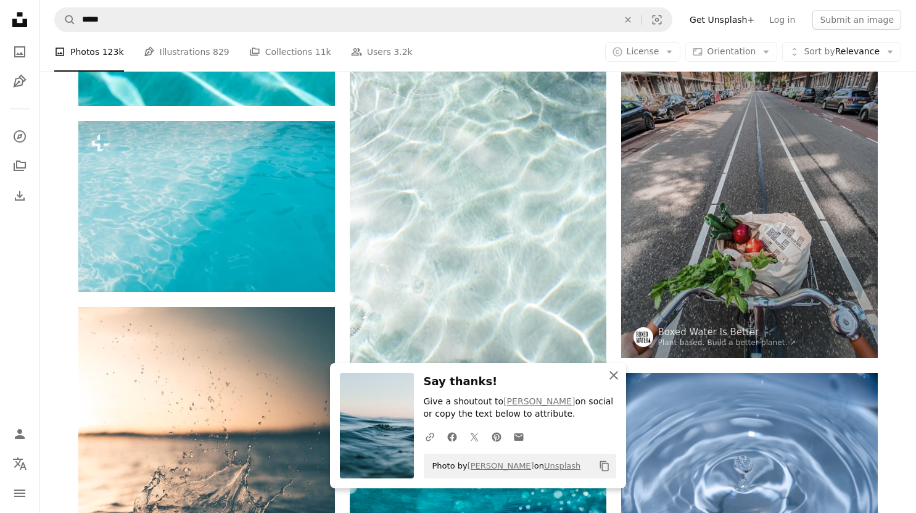
drag, startPoint x: 613, startPoint y: 372, endPoint x: 609, endPoint y: 365, distance: 8.0
click at [613, 372] on icon "An X shape" at bounding box center [613, 375] width 15 height 15
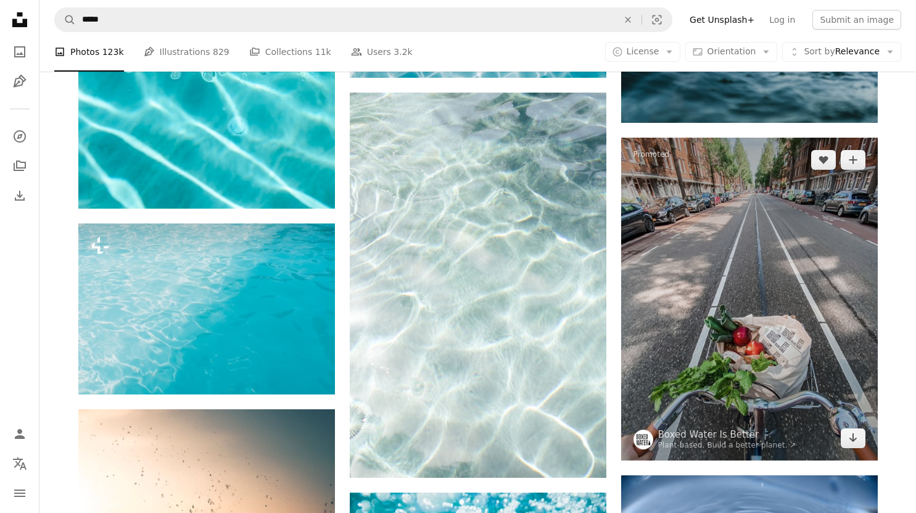
scroll to position [617, 0]
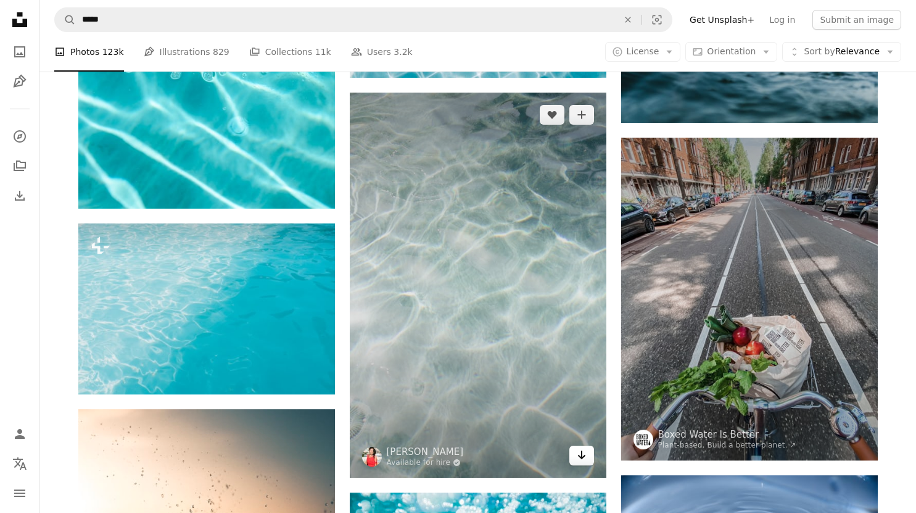
click at [574, 457] on link "Arrow pointing down" at bounding box center [581, 455] width 25 height 20
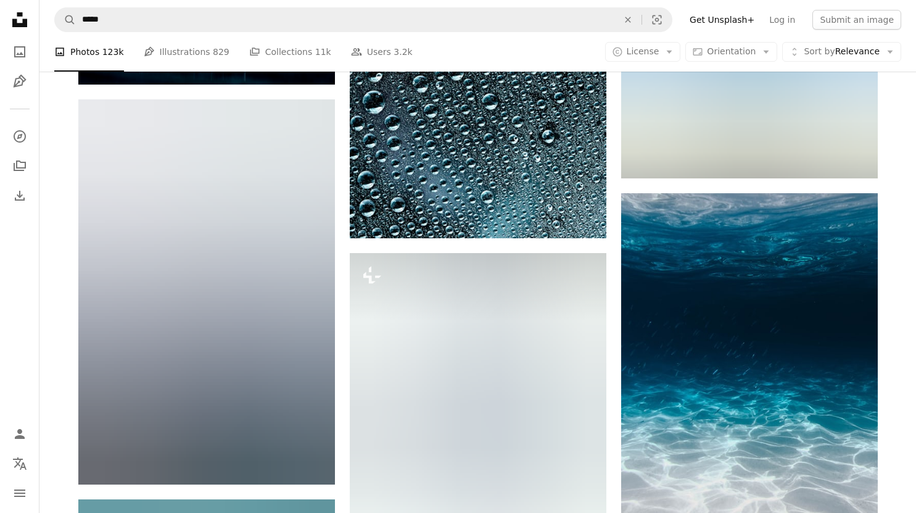
scroll to position [2673, 0]
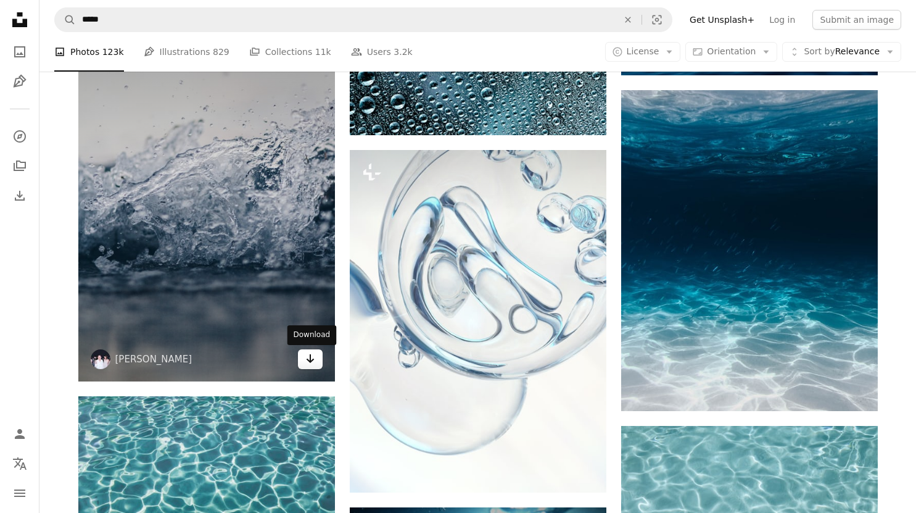
click at [302, 361] on link "Arrow pointing down" at bounding box center [310, 359] width 25 height 20
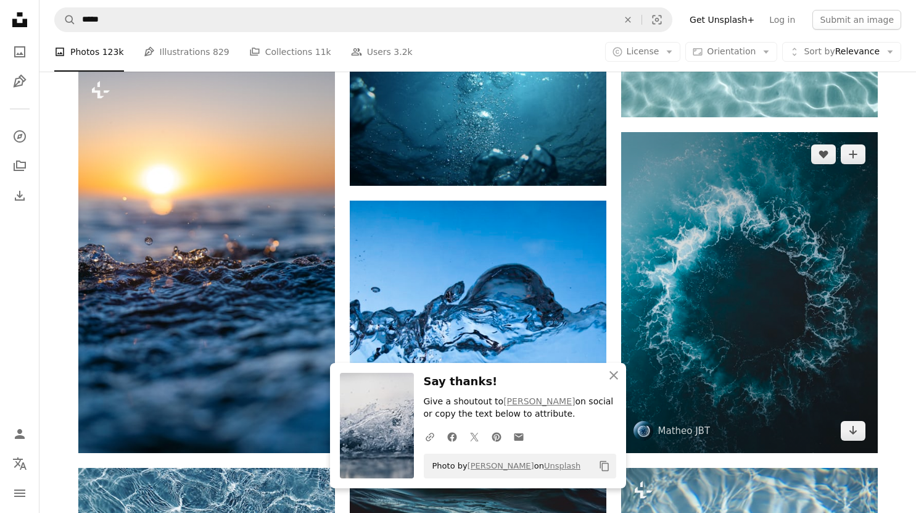
scroll to position [3187, 0]
click at [857, 426] on icon "Arrow pointing down" at bounding box center [853, 430] width 10 height 15
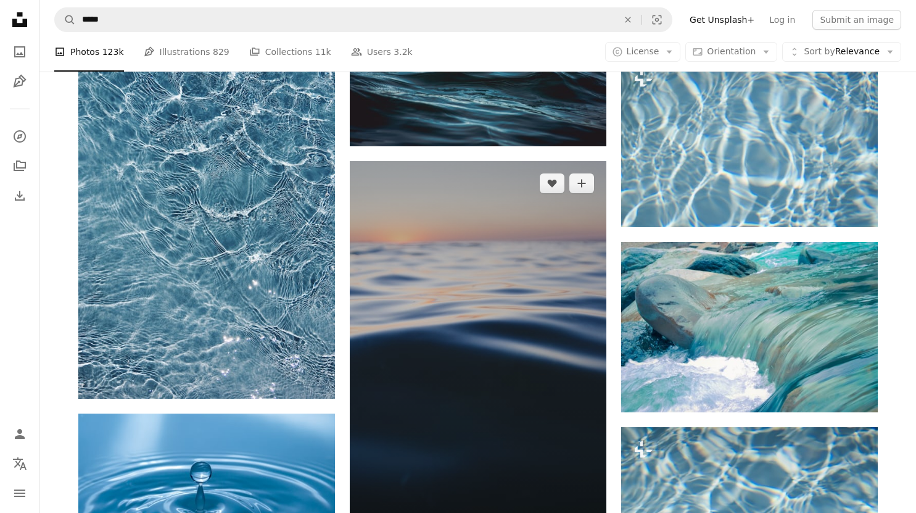
scroll to position [4112, 0]
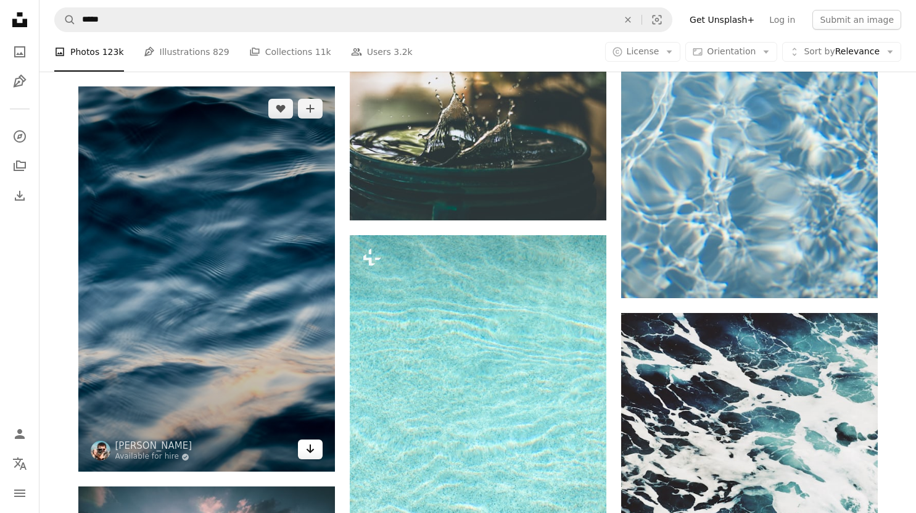
click at [311, 450] on icon "Download" at bounding box center [310, 448] width 8 height 9
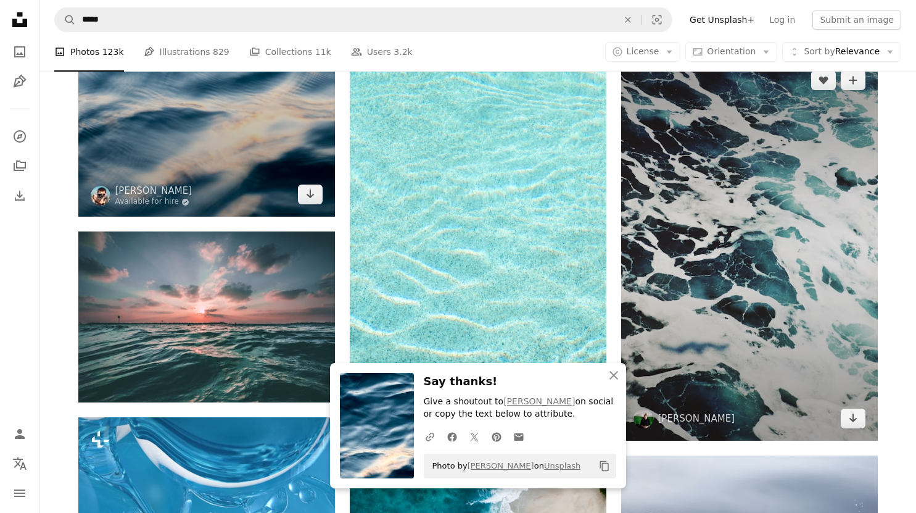
scroll to position [4318, 0]
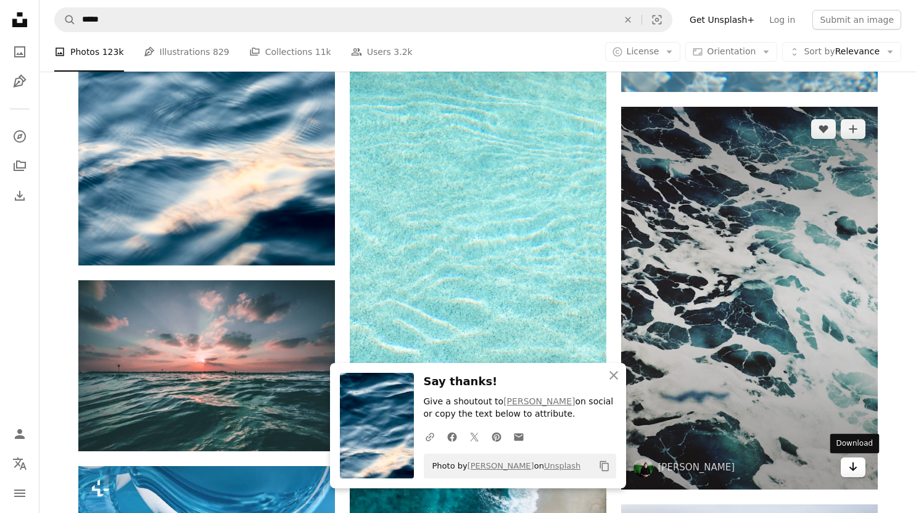
click at [853, 465] on icon "Download" at bounding box center [853, 466] width 8 height 9
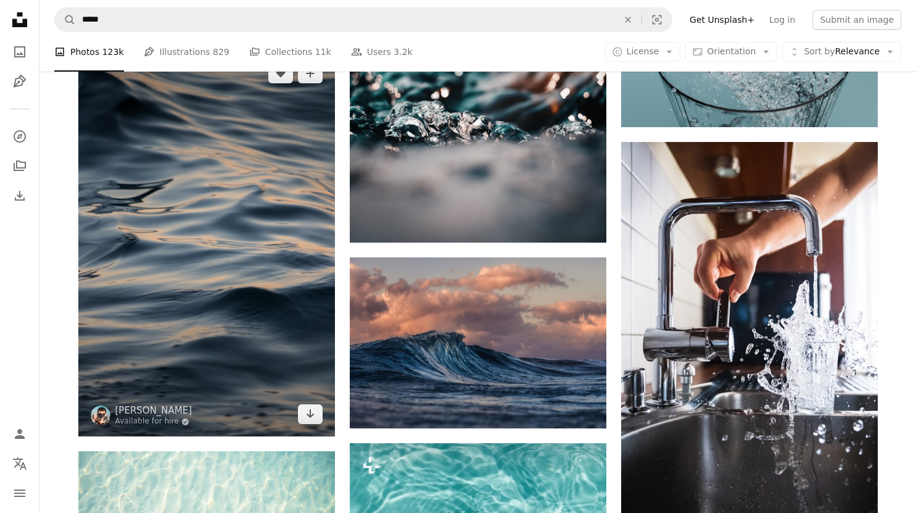
scroll to position [5552, 0]
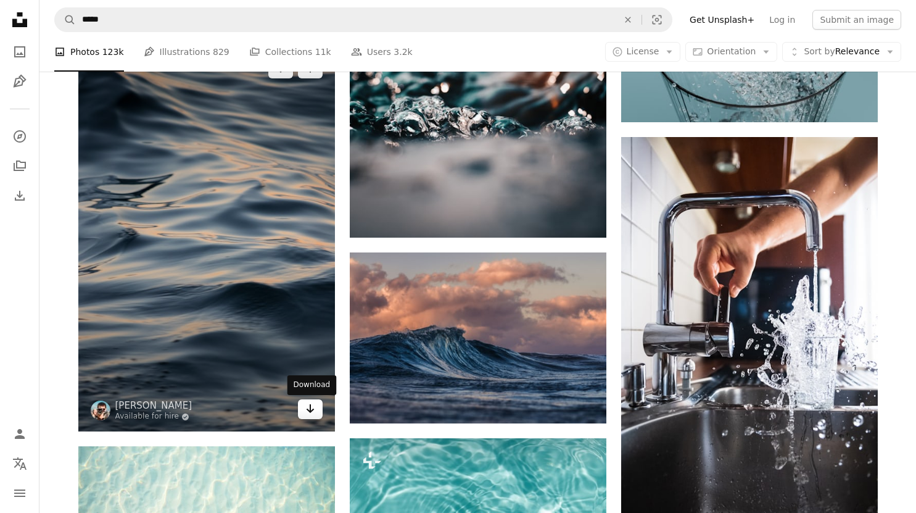
click at [312, 408] on icon "Arrow pointing down" at bounding box center [310, 408] width 10 height 15
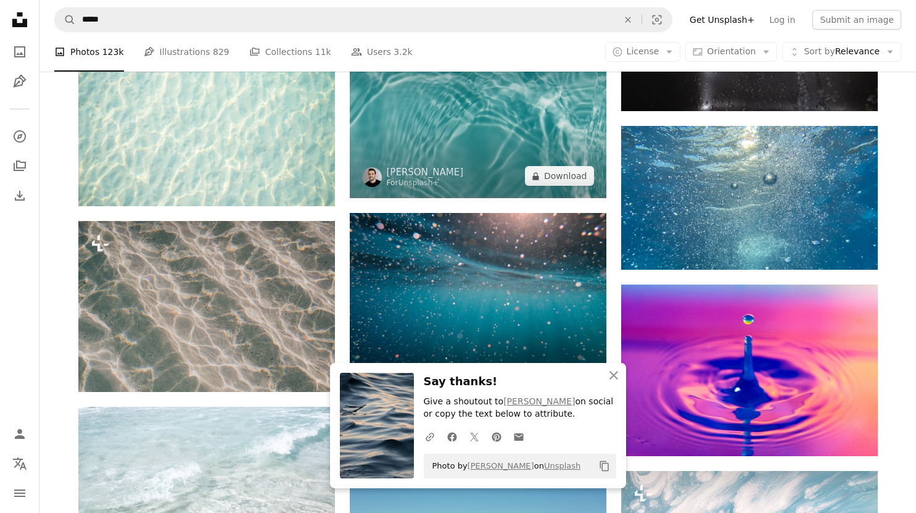
scroll to position [6066, 0]
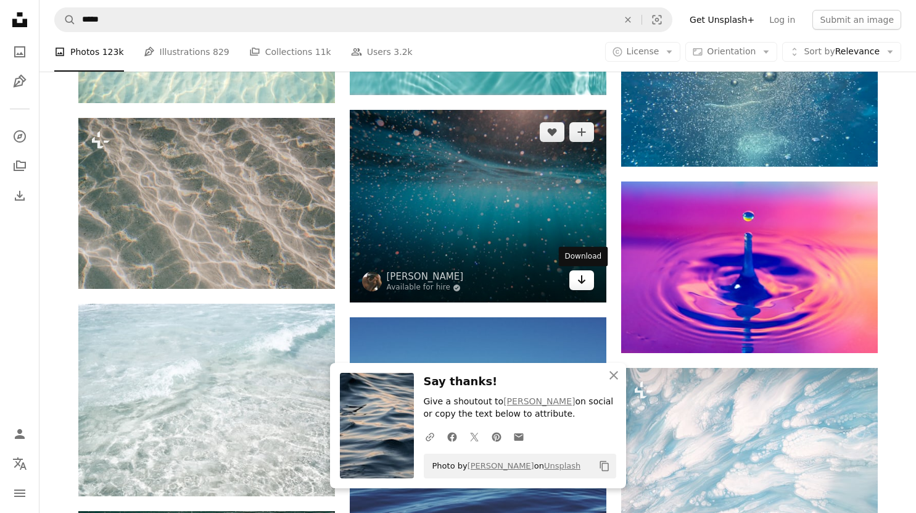
click at [577, 279] on icon "Arrow pointing down" at bounding box center [582, 279] width 10 height 15
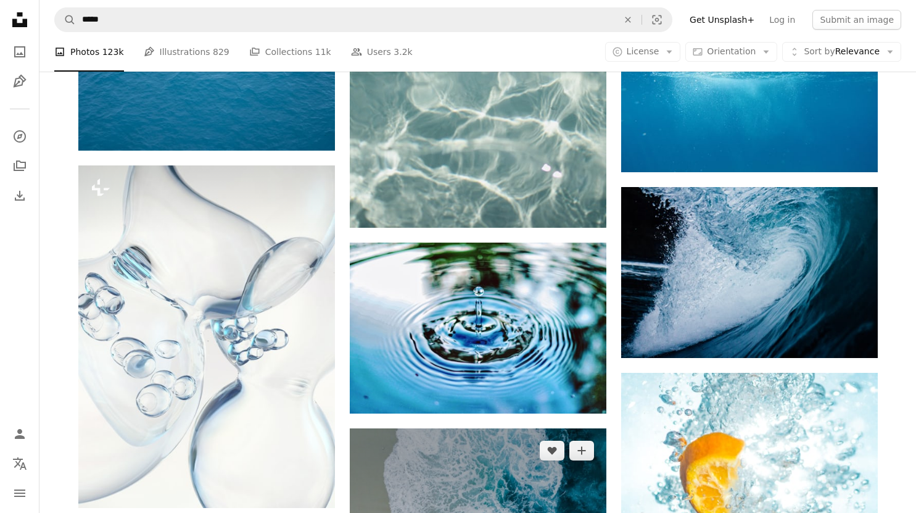
scroll to position [6786, 0]
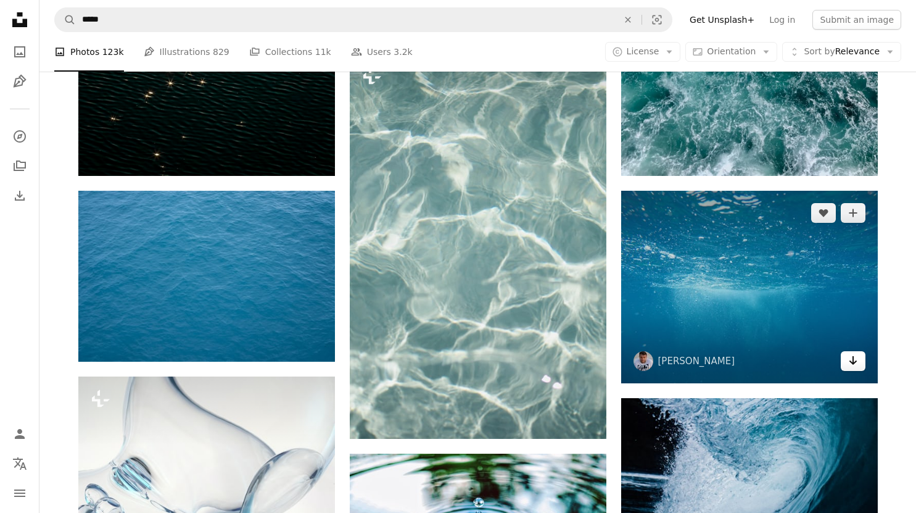
click at [849, 360] on icon "Arrow pointing down" at bounding box center [853, 360] width 10 height 15
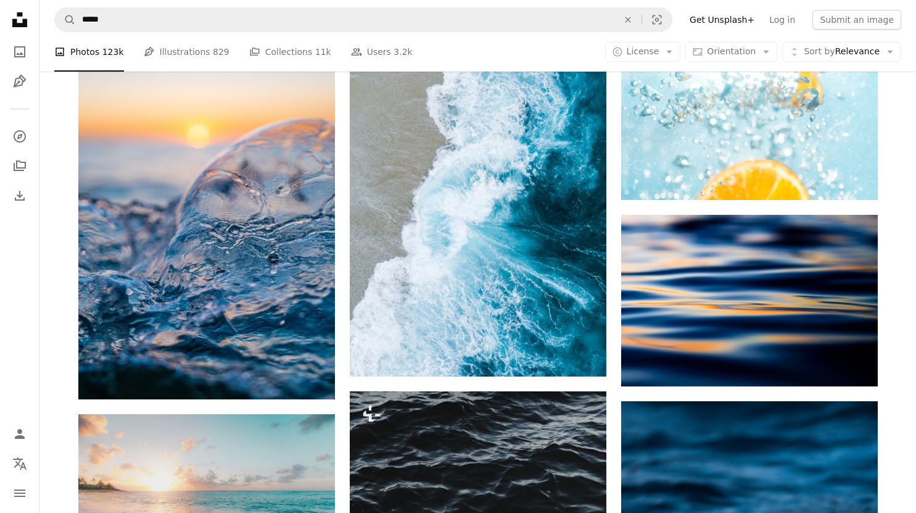
scroll to position [7711, 0]
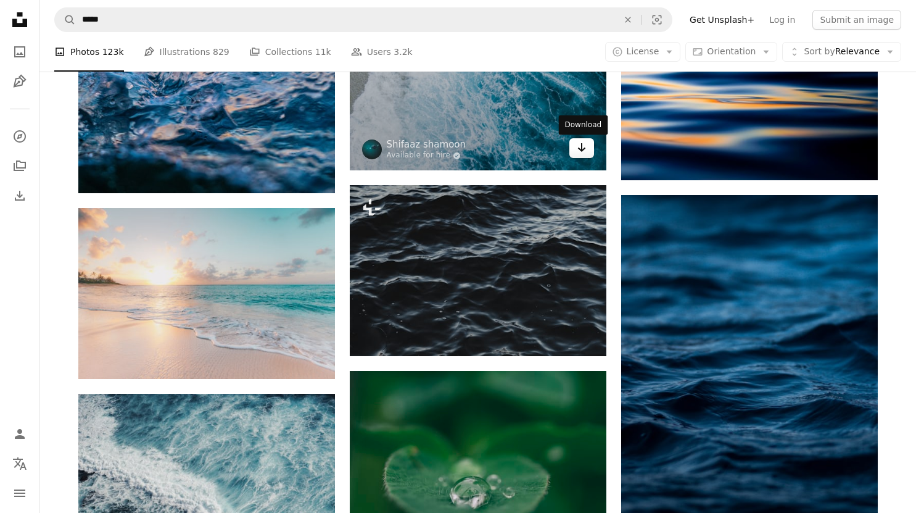
click at [584, 151] on icon "Arrow pointing down" at bounding box center [582, 147] width 10 height 15
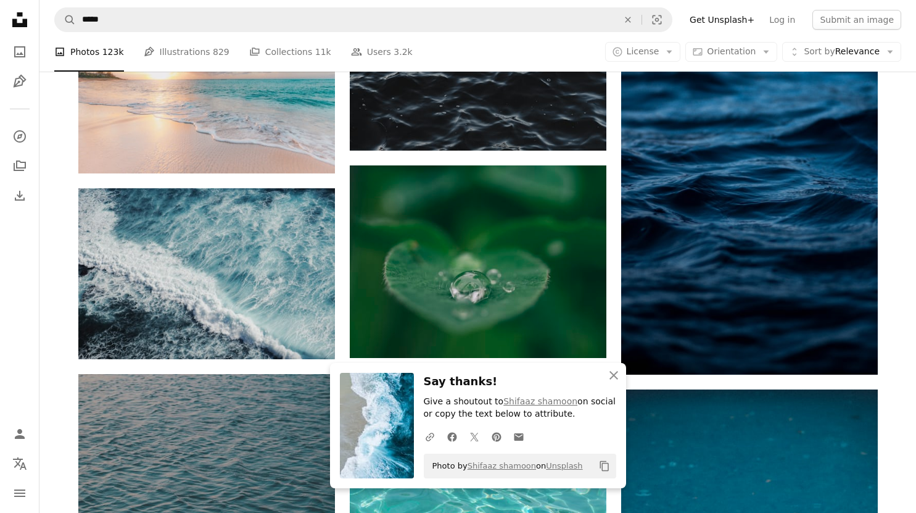
scroll to position [7814, 0]
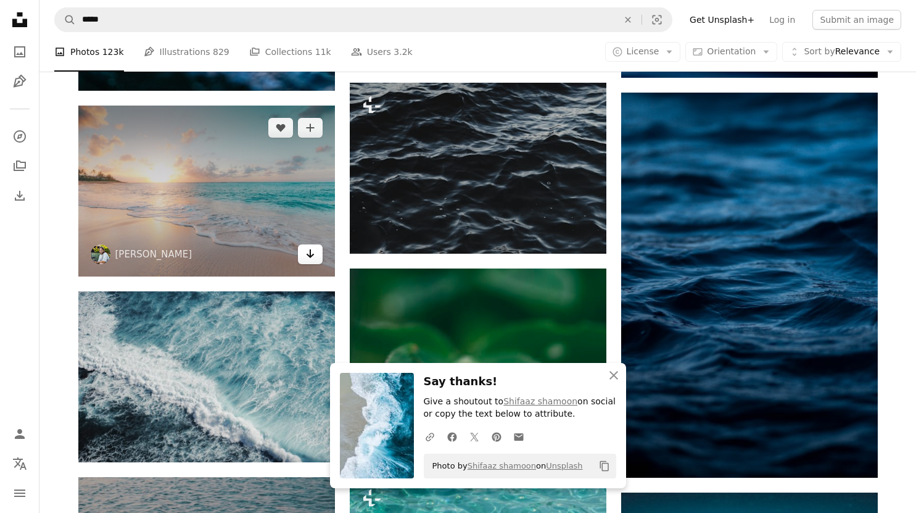
click at [310, 258] on icon "Arrow pointing down" at bounding box center [310, 253] width 10 height 15
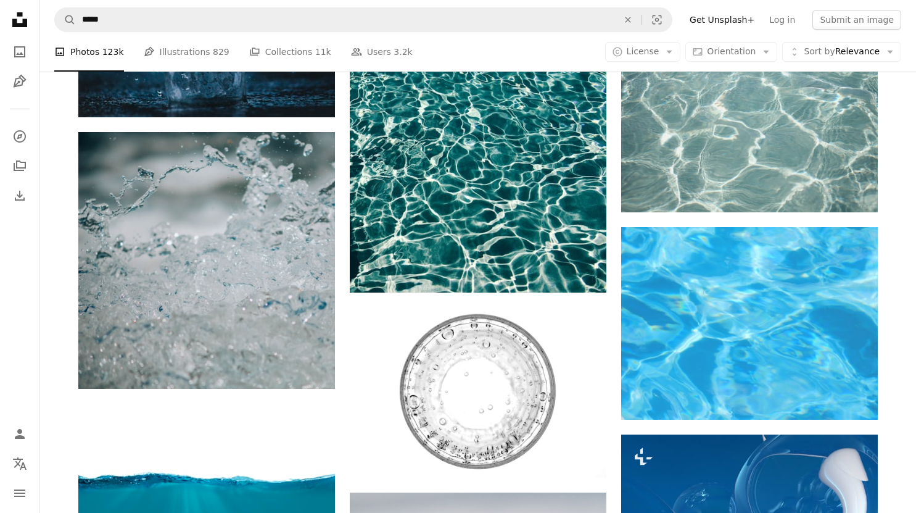
scroll to position [10796, 0]
